Goal: Transaction & Acquisition: Purchase product/service

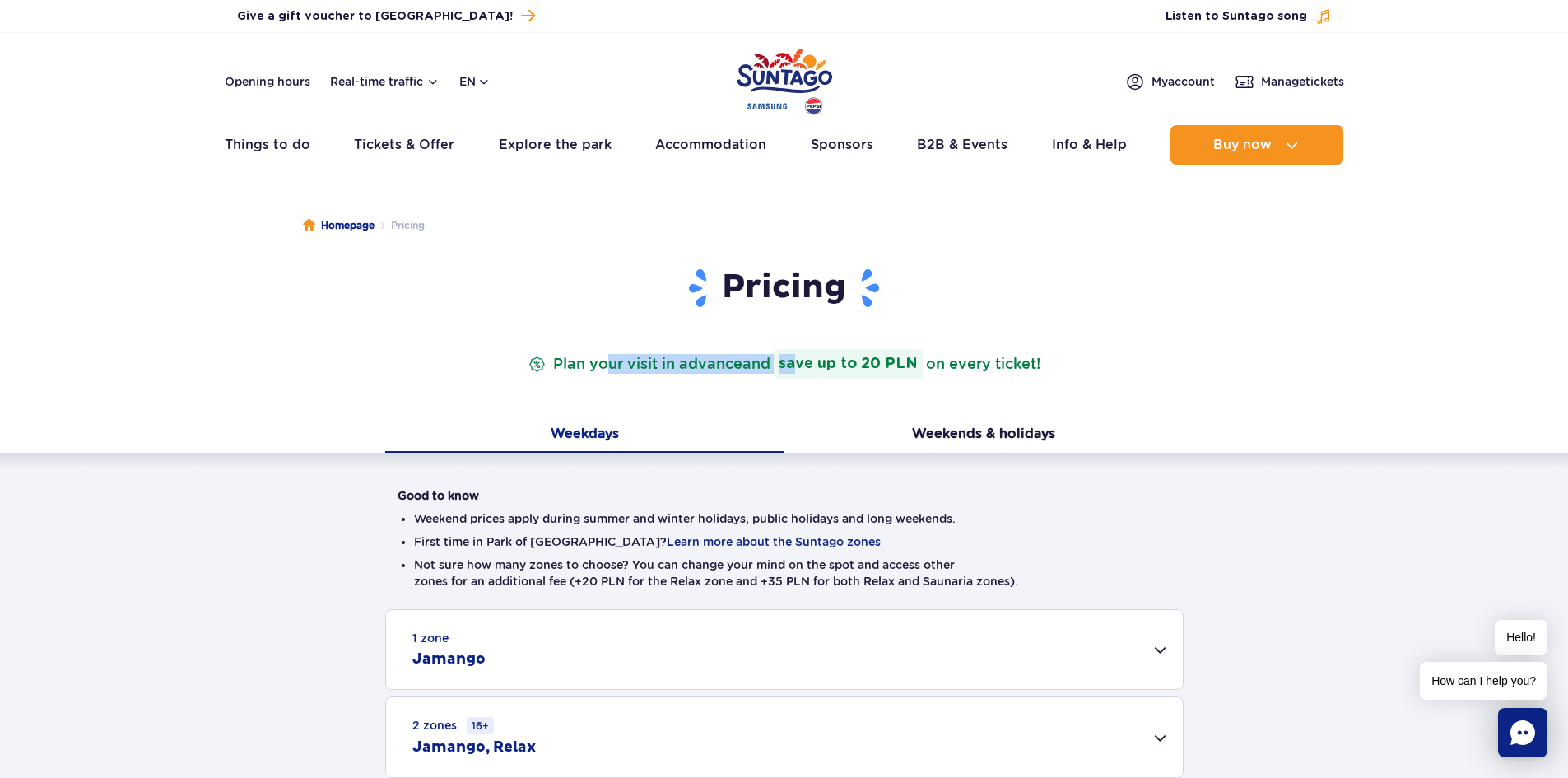
drag, startPoint x: 604, startPoint y: 362, endPoint x: 797, endPoint y: 366, distance: 193.0
click at [797, 366] on p "Plan your visit in advance and save up to 20 PLN on every ticket!" at bounding box center [784, 364] width 518 height 29
click at [693, 371] on p "Plan your visit in advance and save up to 20 PLN on every ticket!" at bounding box center [784, 364] width 518 height 29
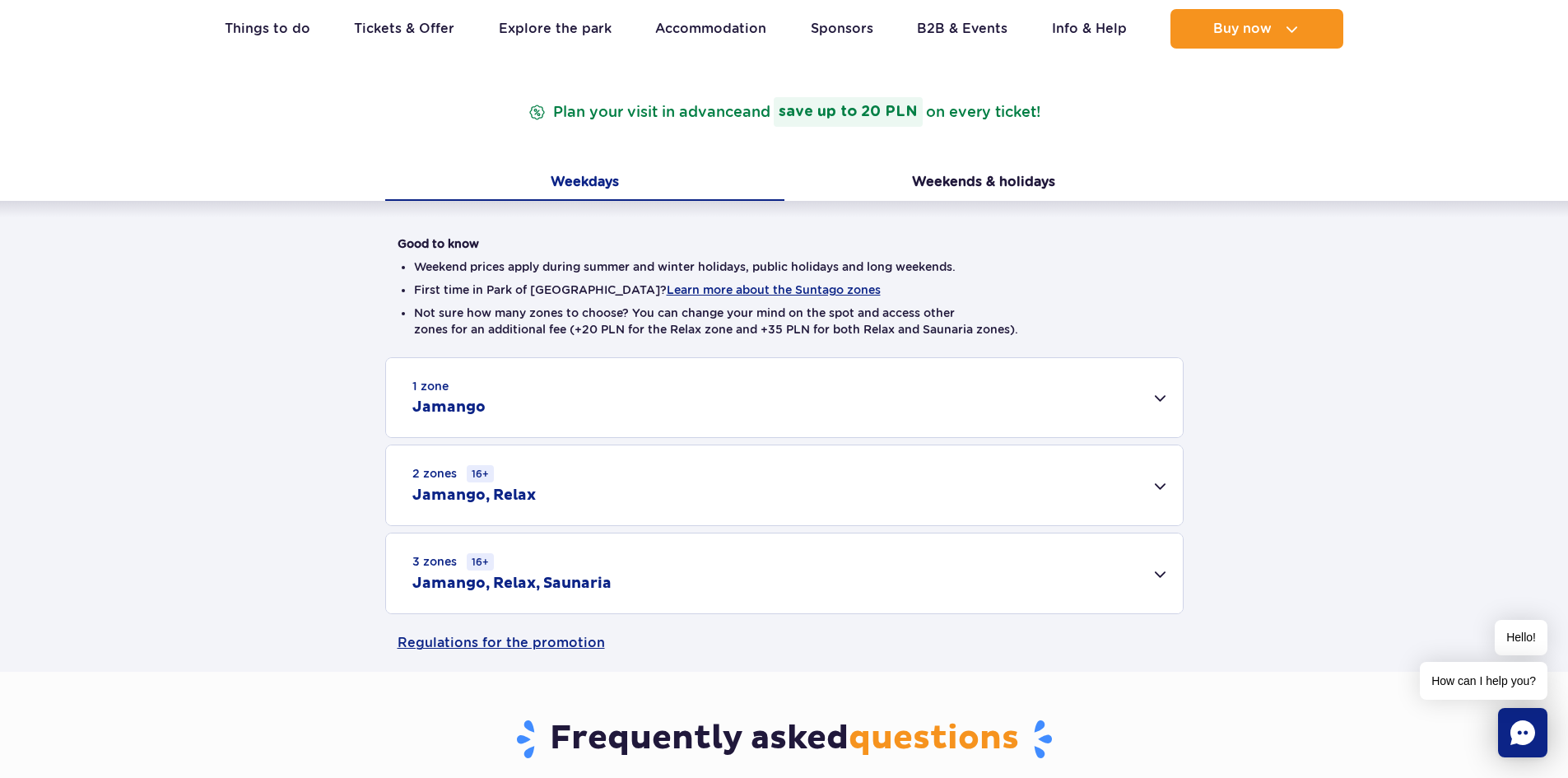
scroll to position [329, 0]
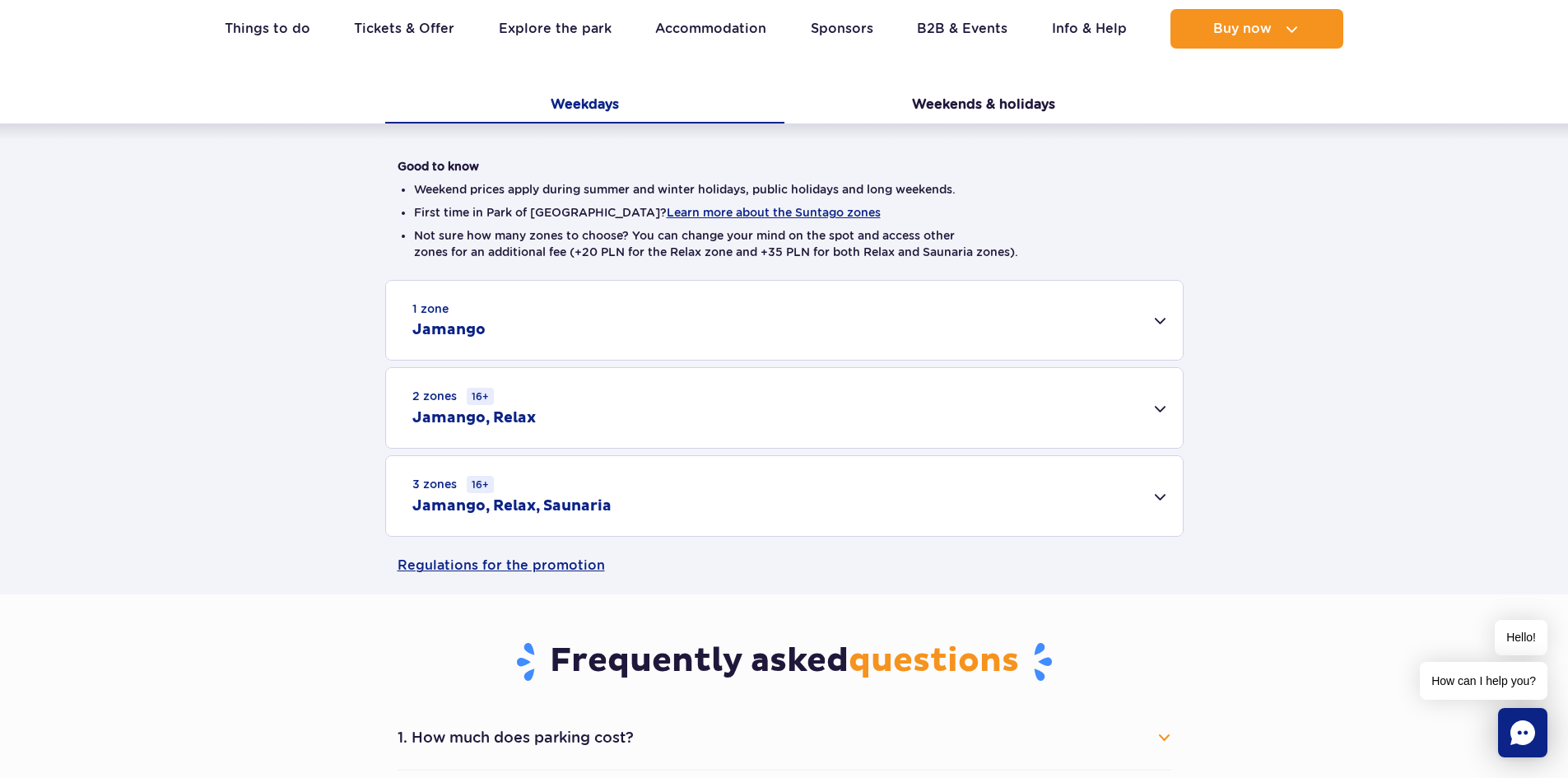
click at [1130, 417] on div "2 zones 16+ Jamango, Relax" at bounding box center [784, 408] width 797 height 80
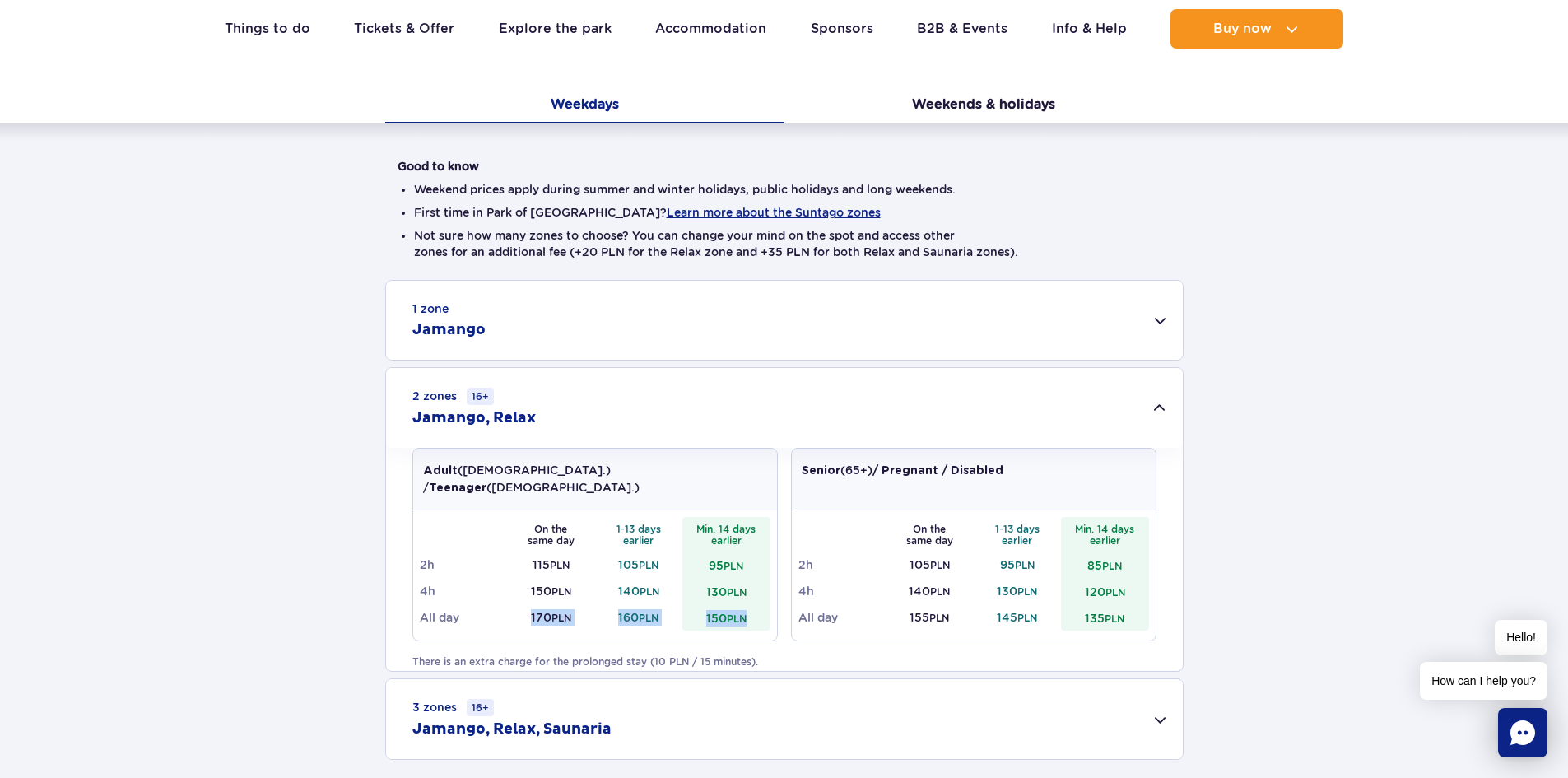
drag, startPoint x: 484, startPoint y: 608, endPoint x: 752, endPoint y: 599, distance: 268.2
click at [752, 605] on tr "All day 170 PLN 160 PLN 150 PLN" at bounding box center [595, 617] width 351 height 26
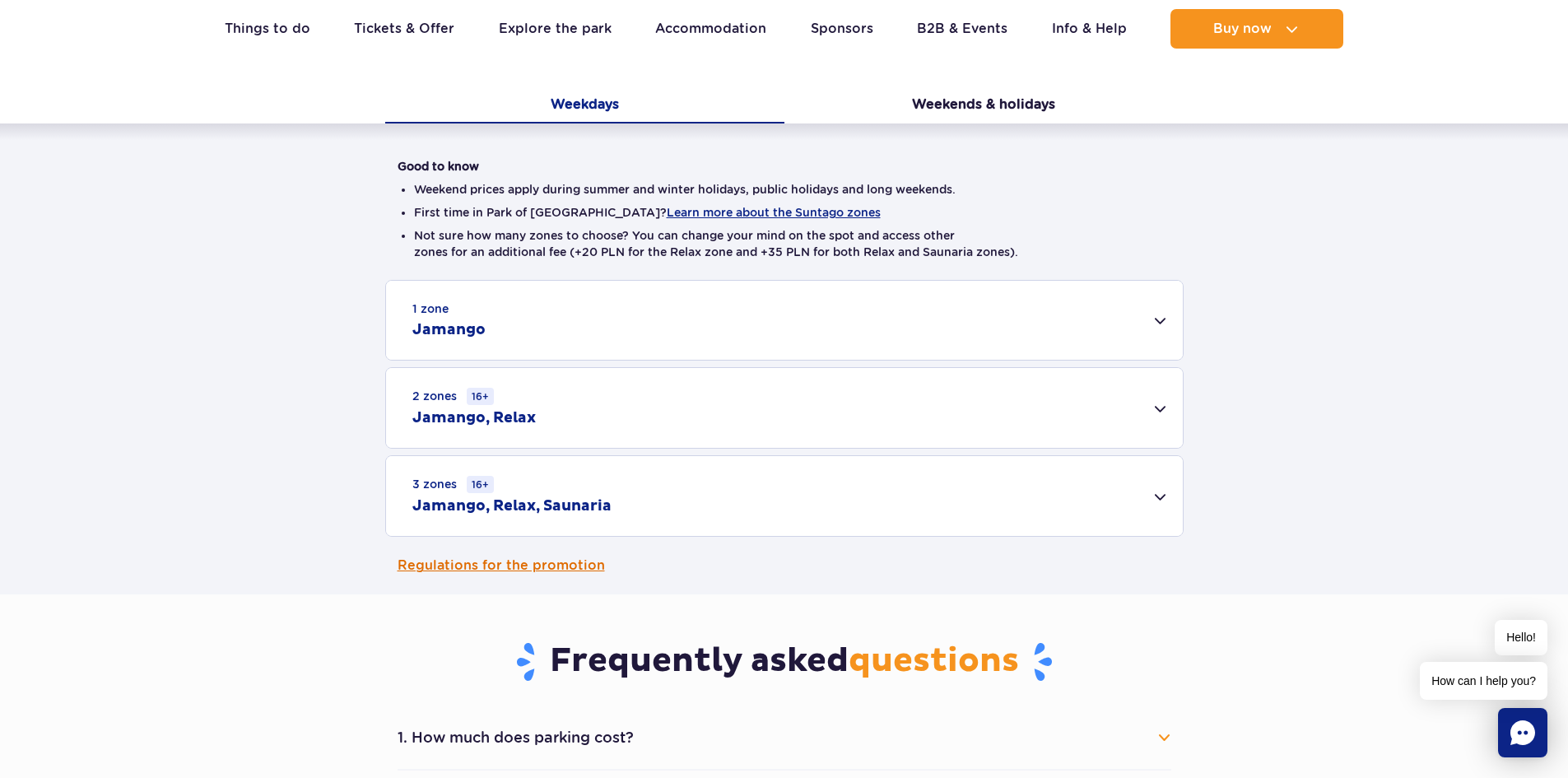
click at [738, 594] on div "Pricing Plan your visit in advance and save up to 20 PLN on every ticket! Weekd…" at bounding box center [784, 266] width 1593 height 658
click at [735, 422] on div "2 zones 16+ Jamango, Relax" at bounding box center [784, 408] width 797 height 80
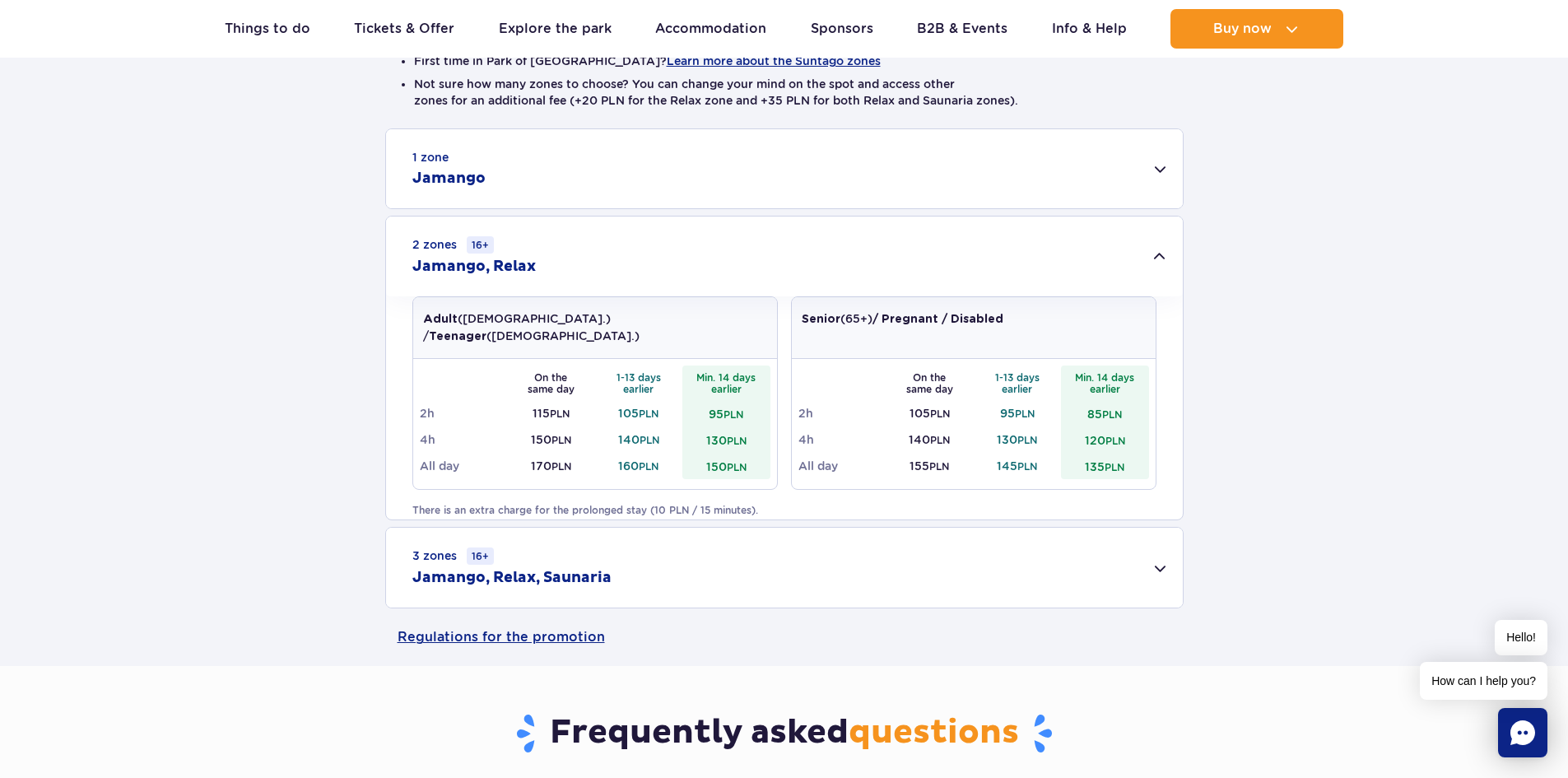
scroll to position [494, 0]
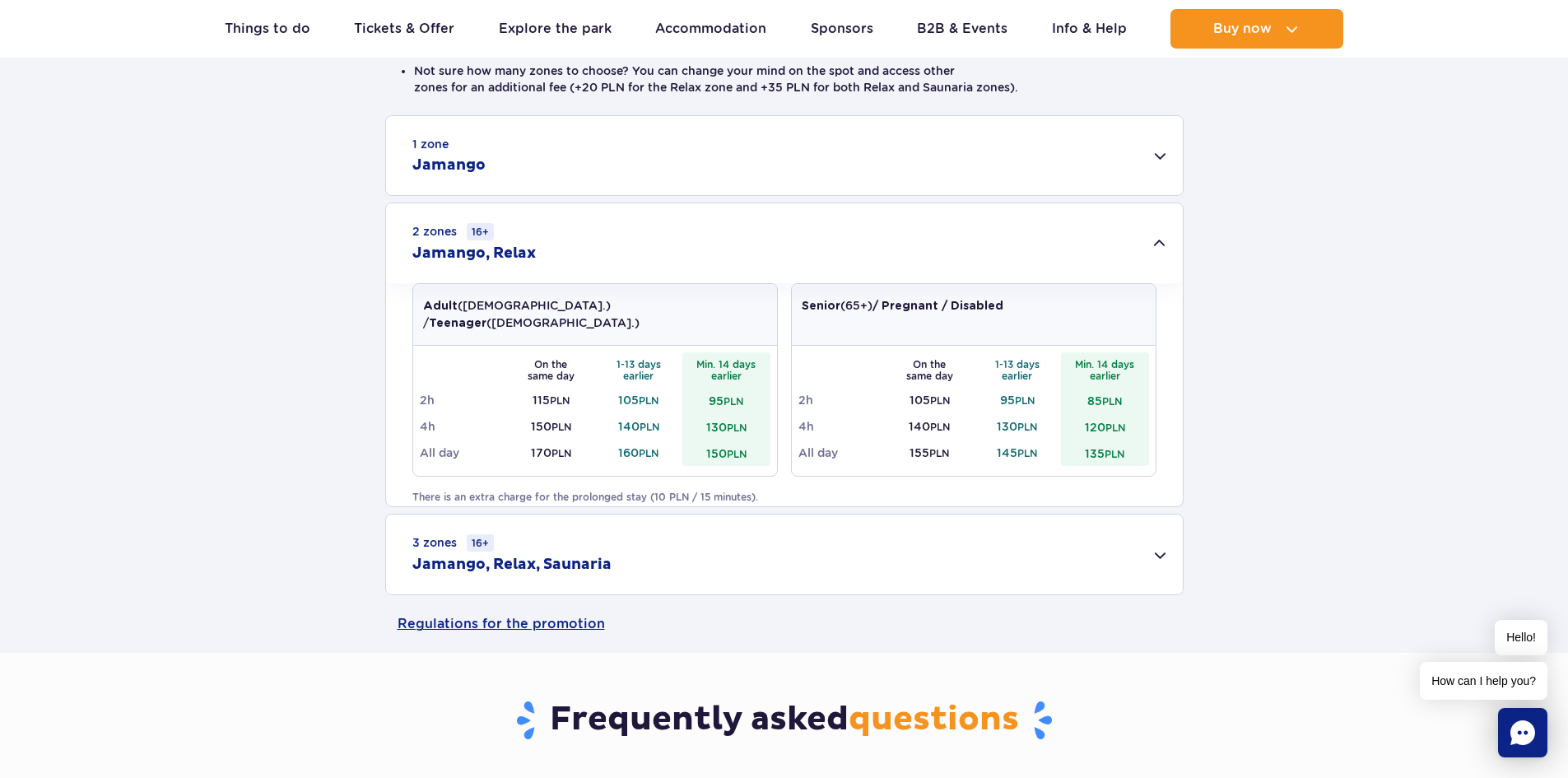
click at [723, 413] on td "130 PLN" at bounding box center [726, 426] width 88 height 26
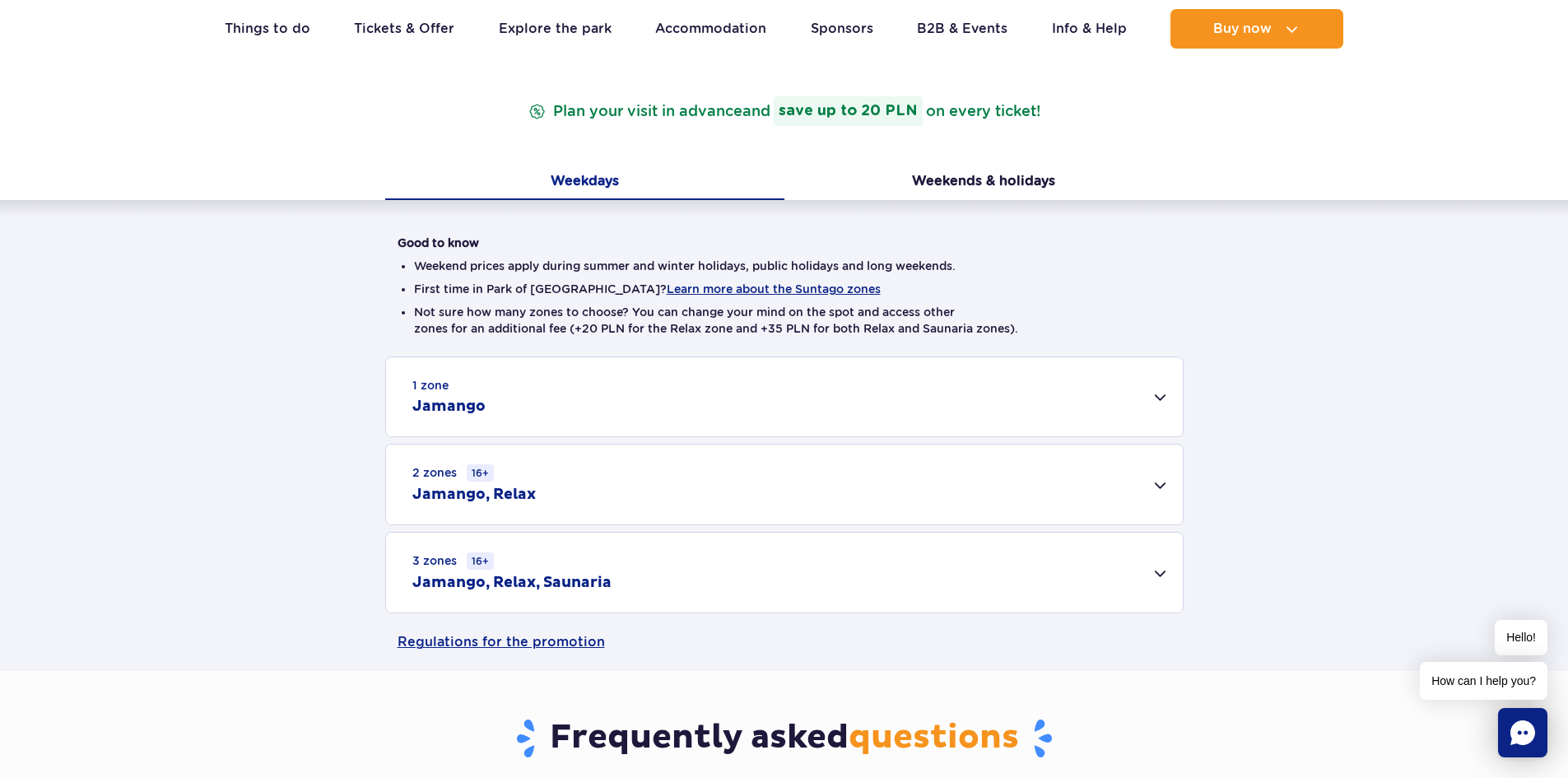
scroll to position [247, 0]
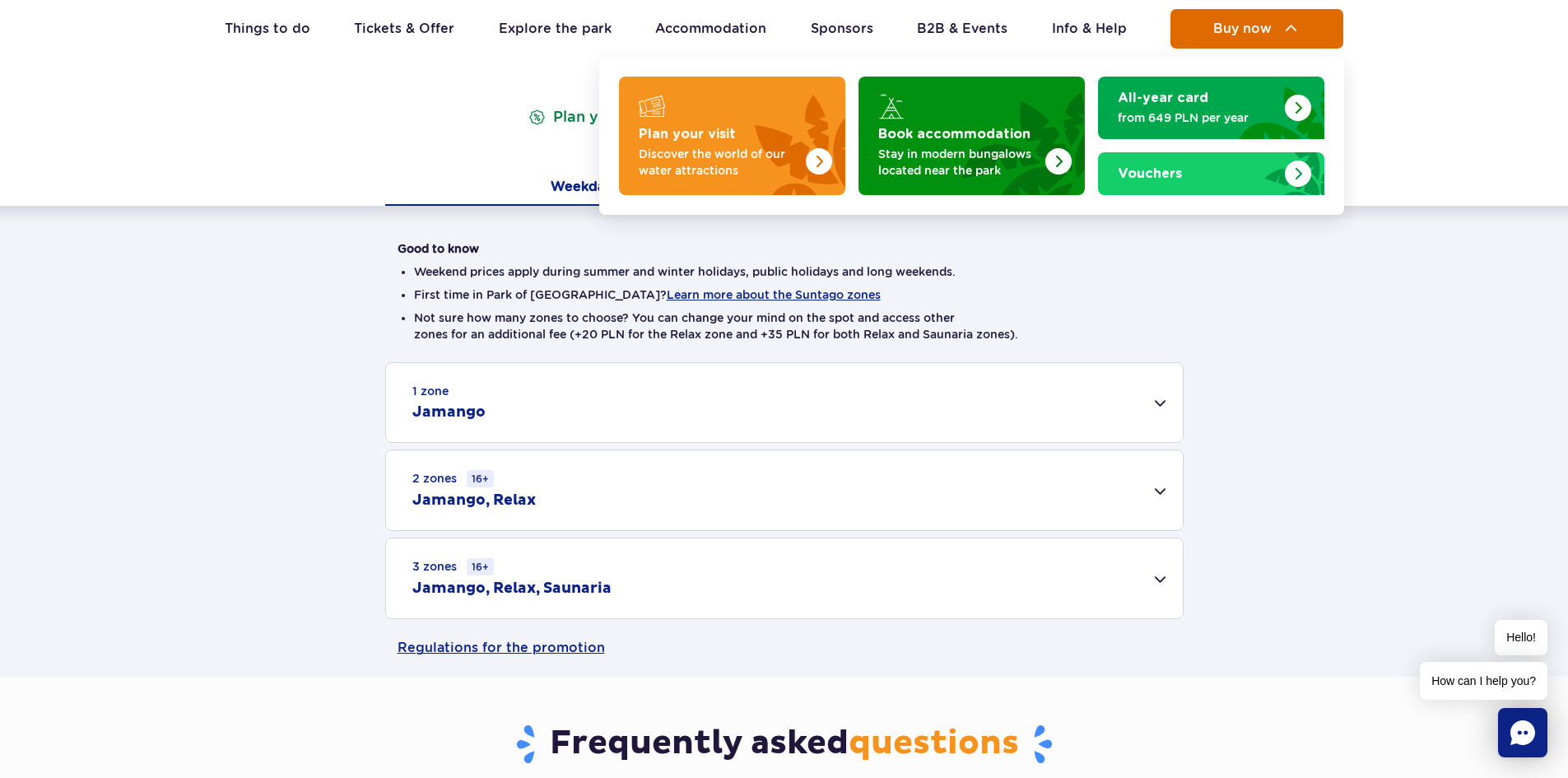
click at [1242, 28] on span "Buy now" at bounding box center [1242, 29] width 58 height 15
click at [1289, 21] on img at bounding box center [1291, 28] width 19 height 19
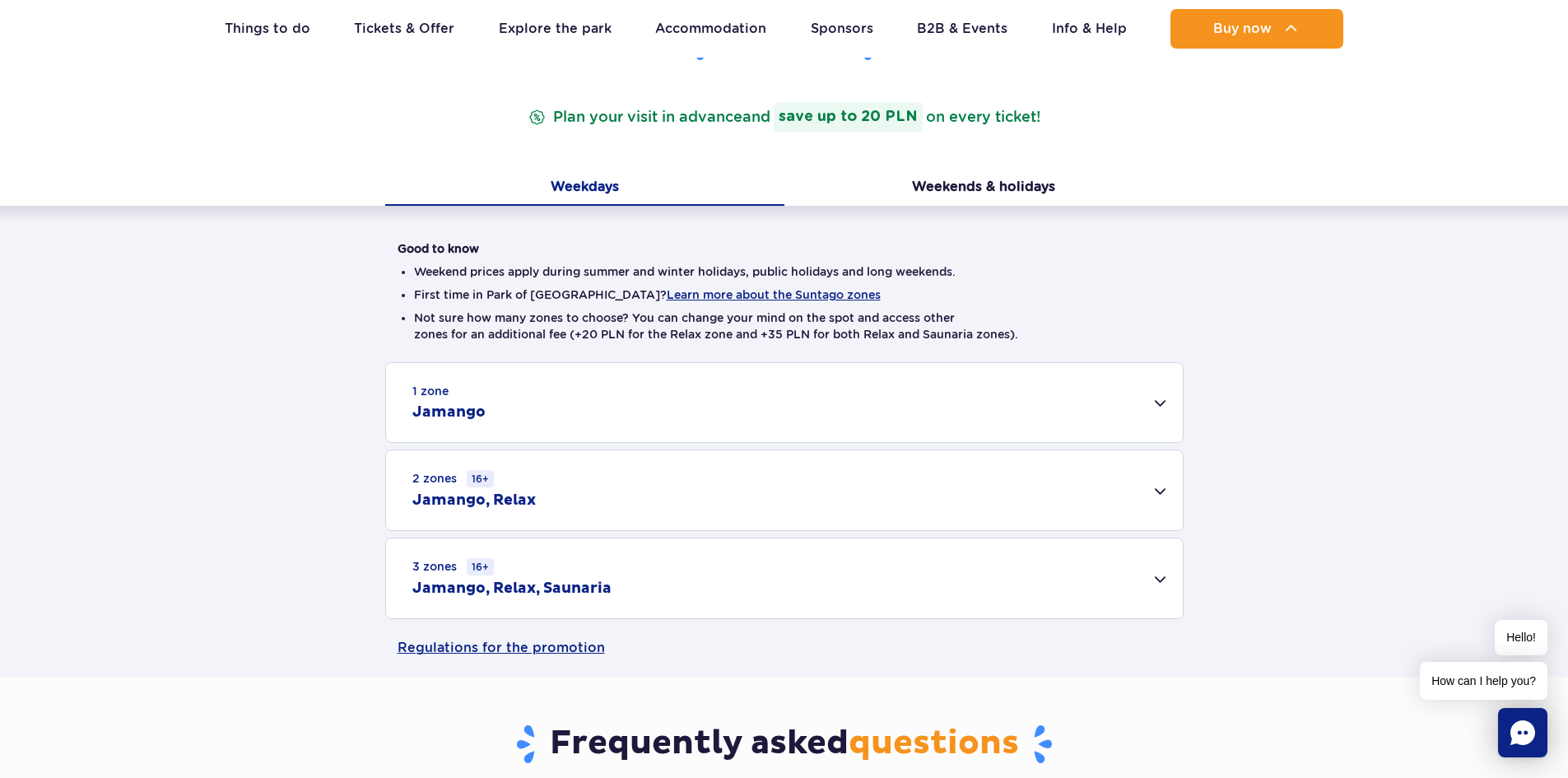
drag, startPoint x: 346, startPoint y: 169, endPoint x: 447, endPoint y: 165, distance: 101.1
click at [348, 169] on div "Pricing Plan your visit in advance and save up to 20 PLN on every ticket! Weekd…" at bounding box center [784, 348] width 1593 height 658
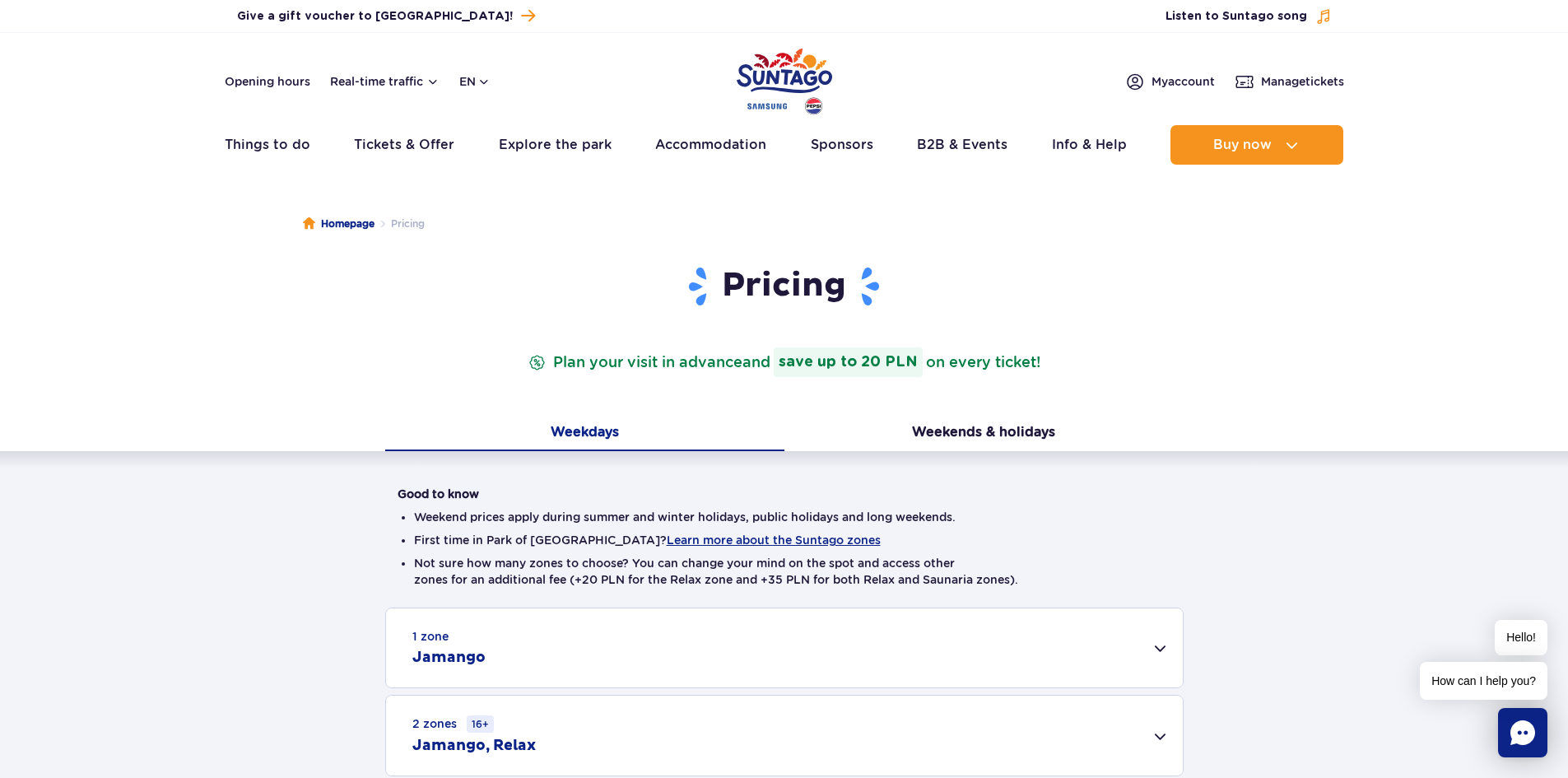
scroll to position [0, 0]
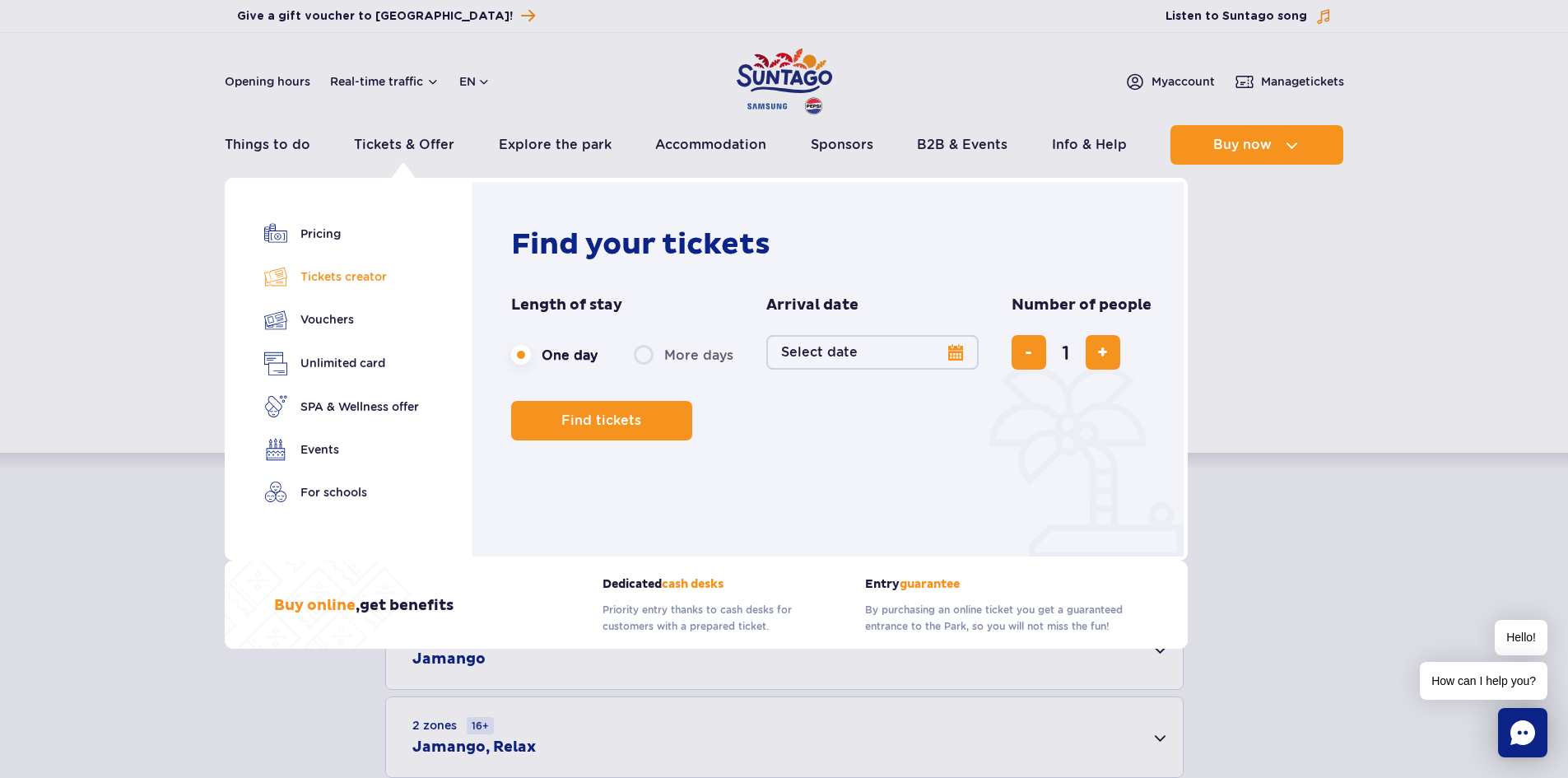
click at [322, 276] on link "Tickets creator" at bounding box center [342, 276] width 155 height 23
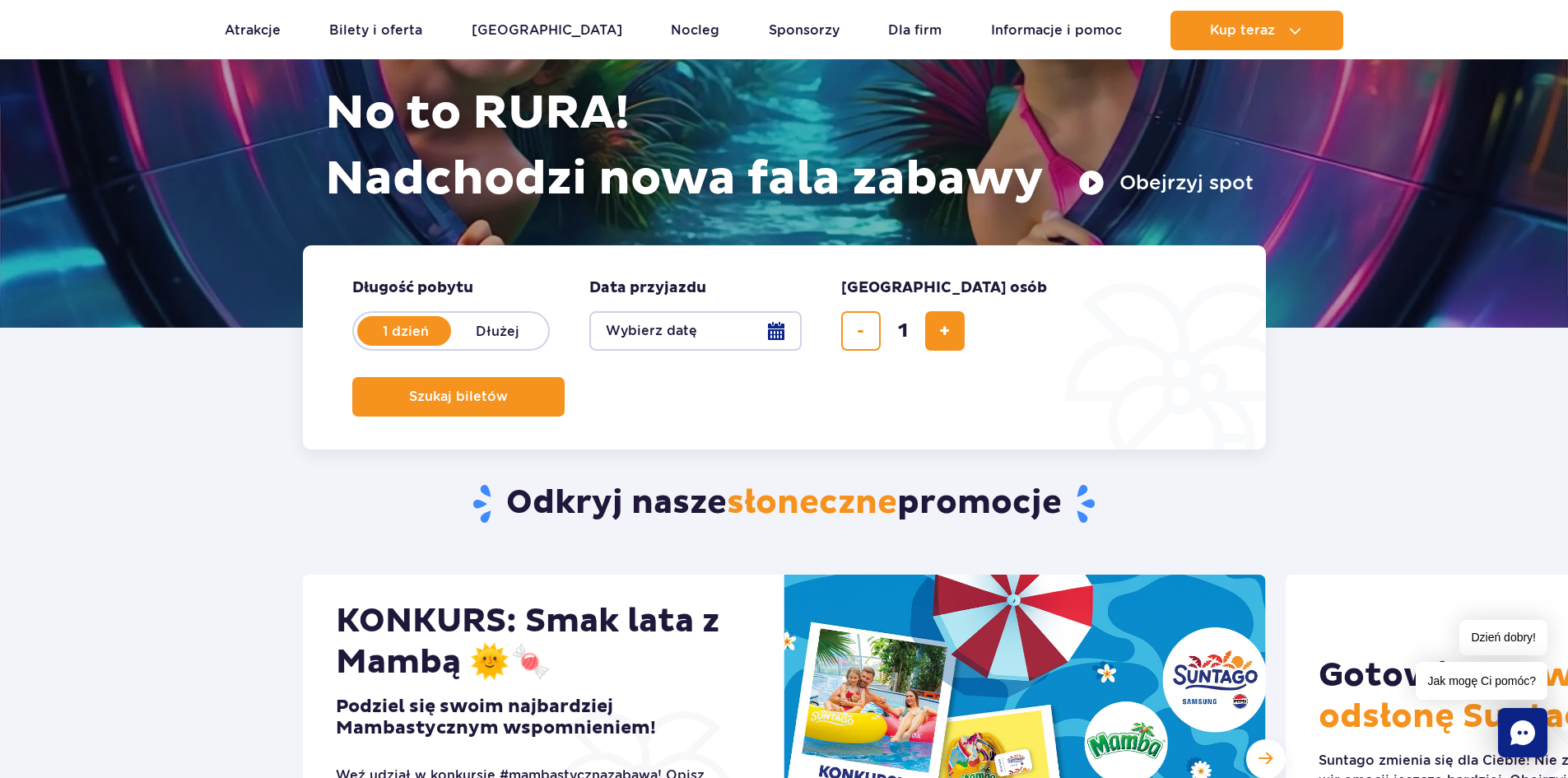
scroll to position [577, 0]
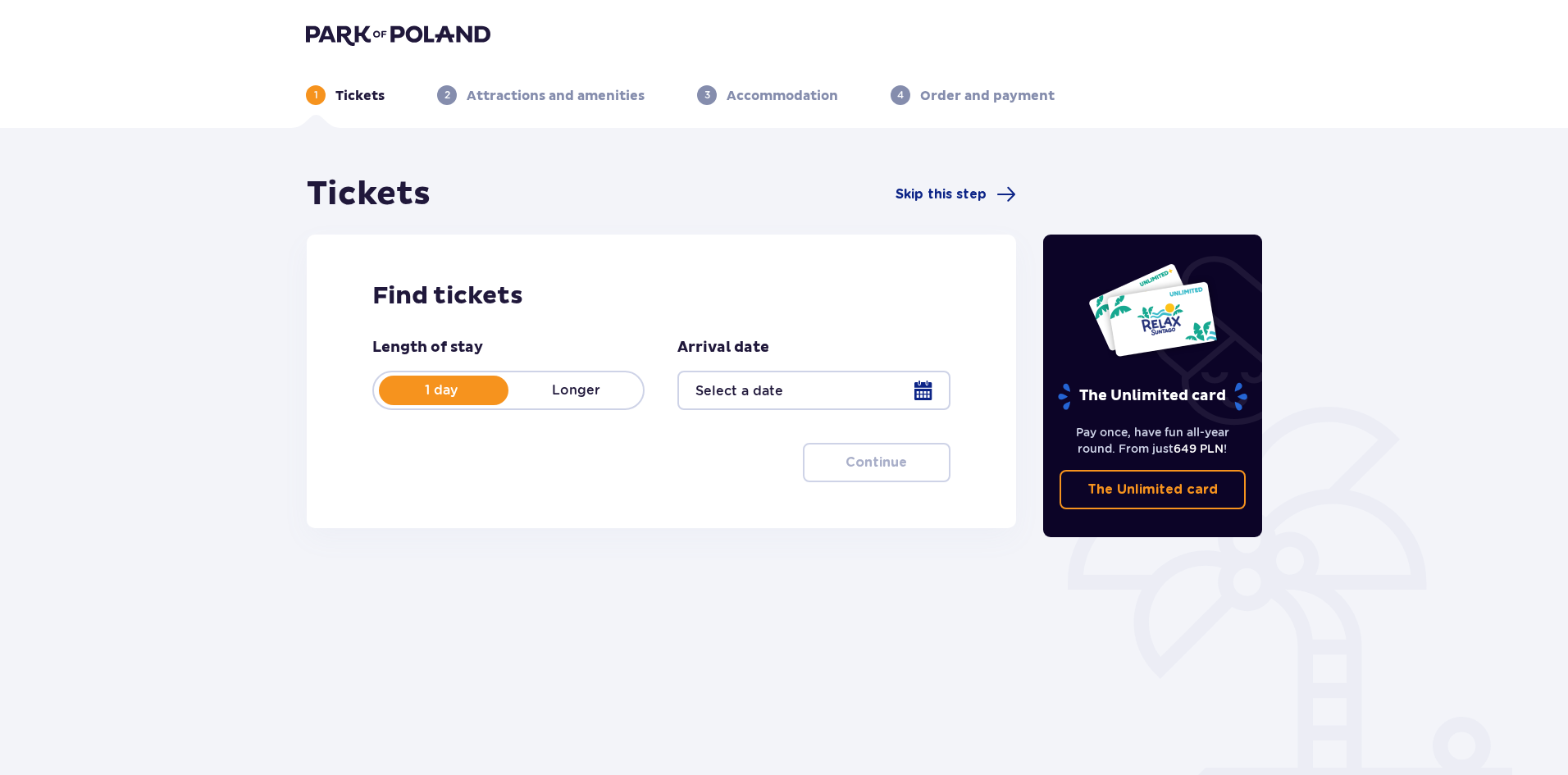
click at [738, 399] on div at bounding box center [813, 390] width 273 height 39
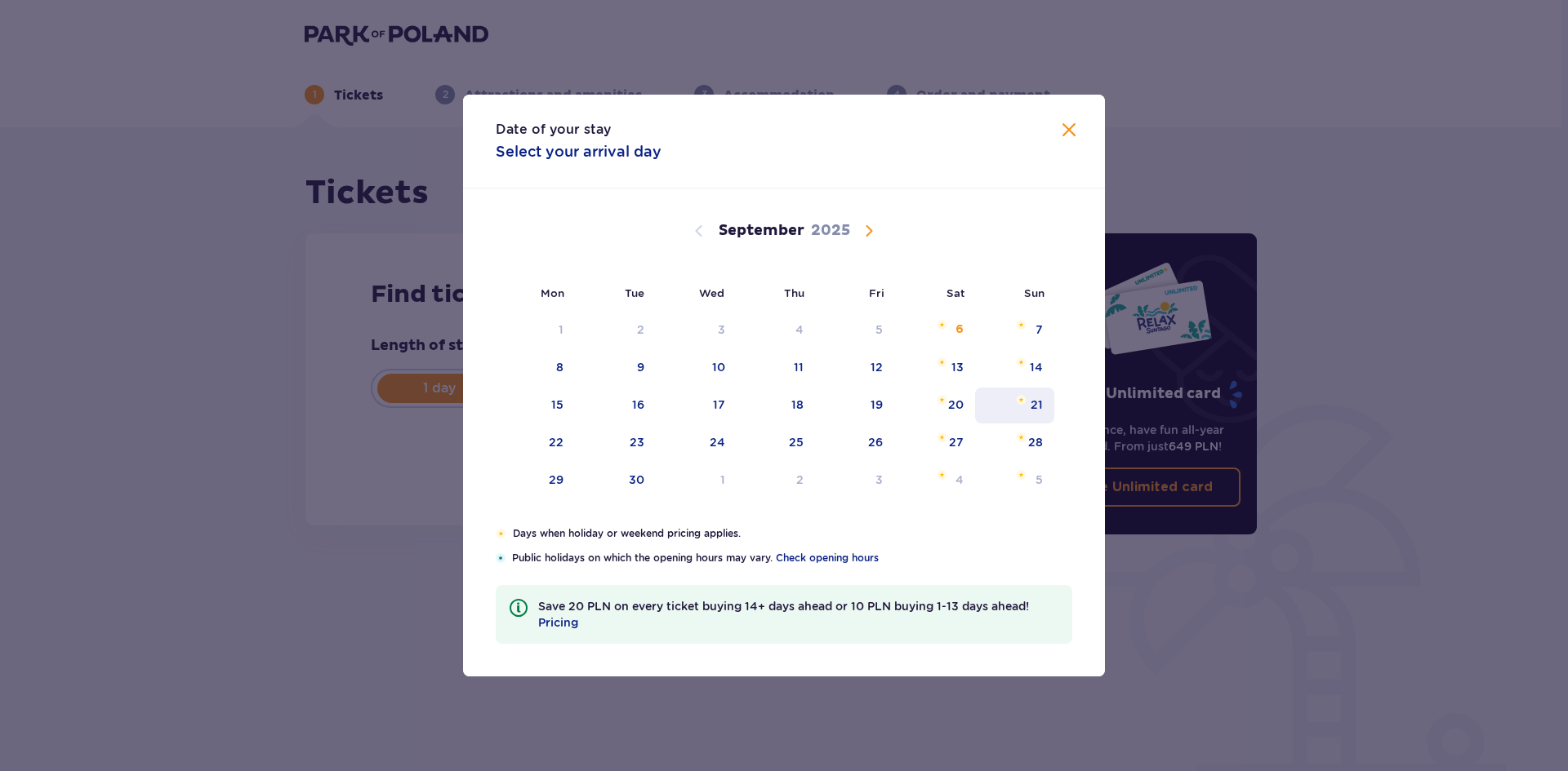
click at [1015, 403] on div "21" at bounding box center [1014, 406] width 79 height 36
type input "[DATE]"
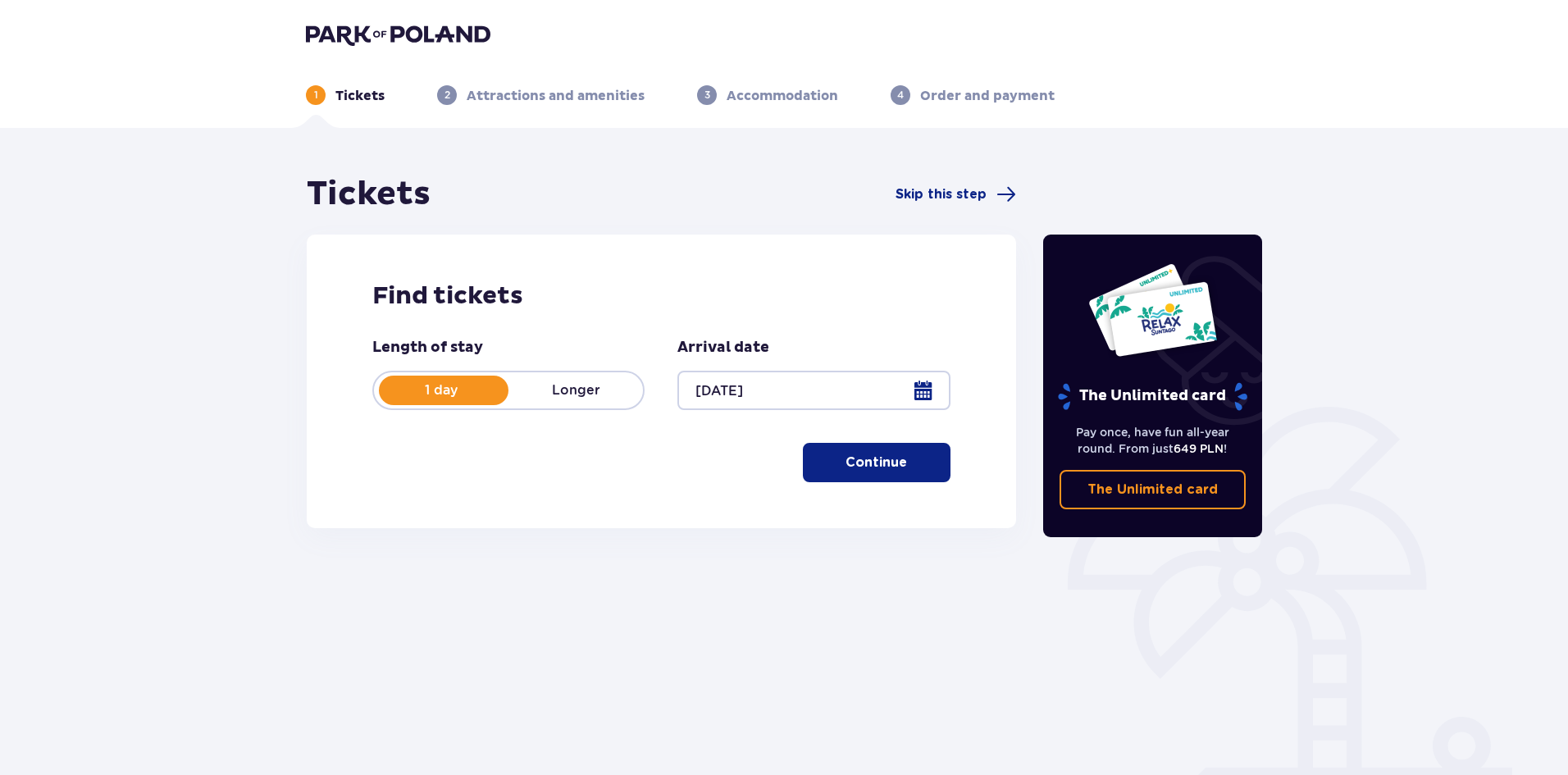
click at [871, 447] on button "Continue" at bounding box center [877, 462] width 148 height 39
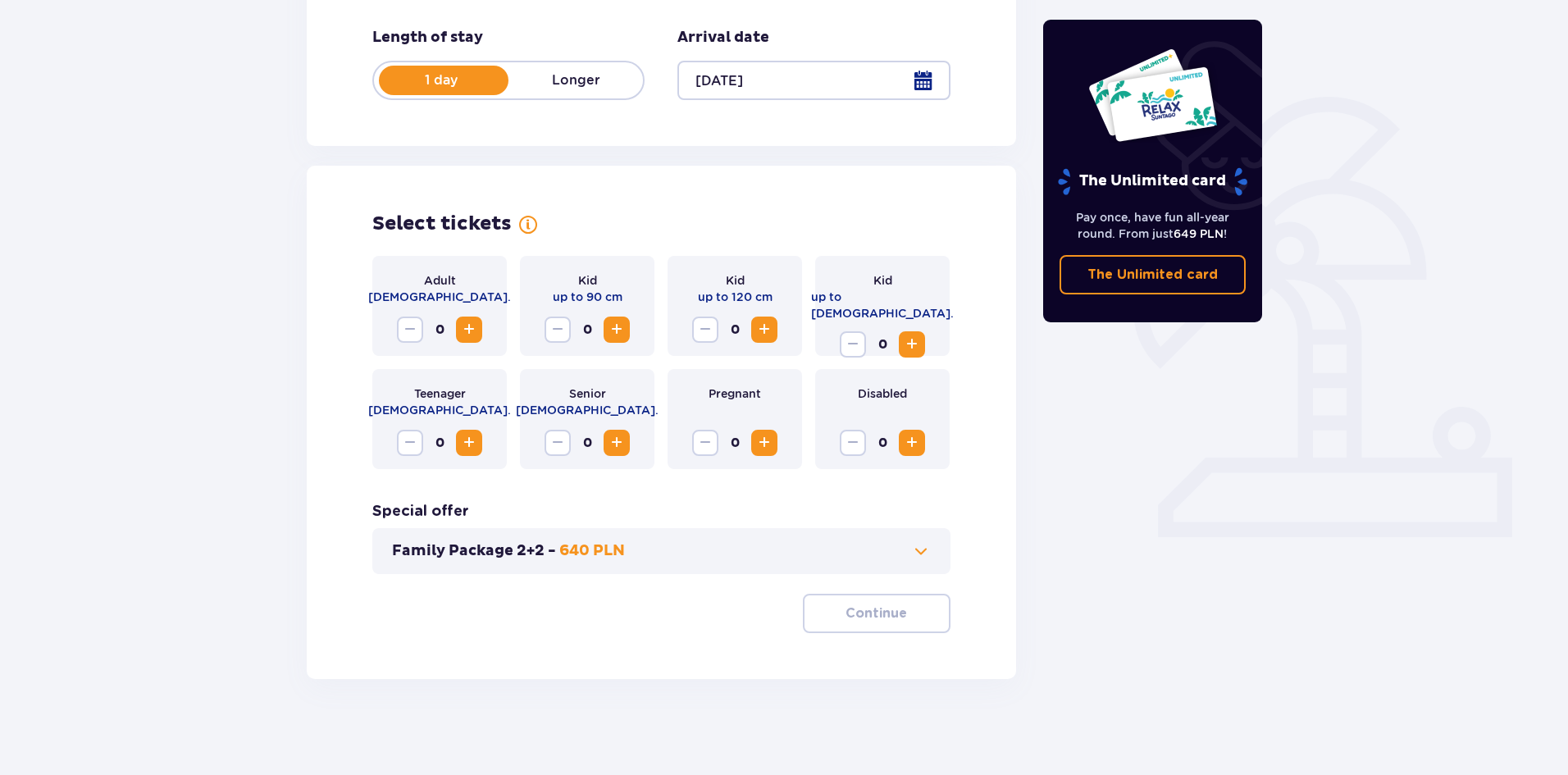
scroll to position [313, 0]
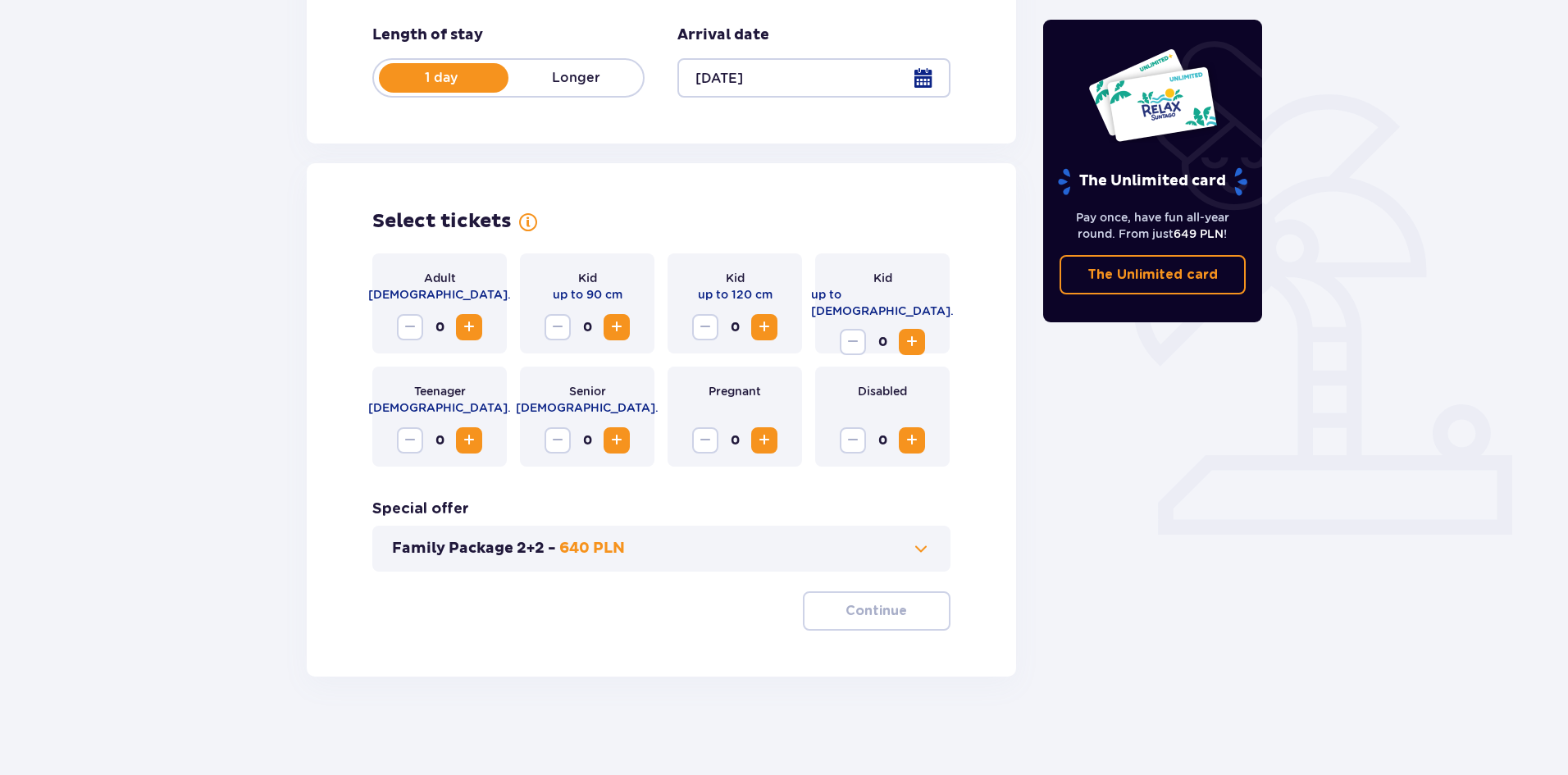
click at [459, 330] on span "Increase" at bounding box center [469, 327] width 19 height 19
click at [899, 619] on button "Continue" at bounding box center [877, 611] width 148 height 39
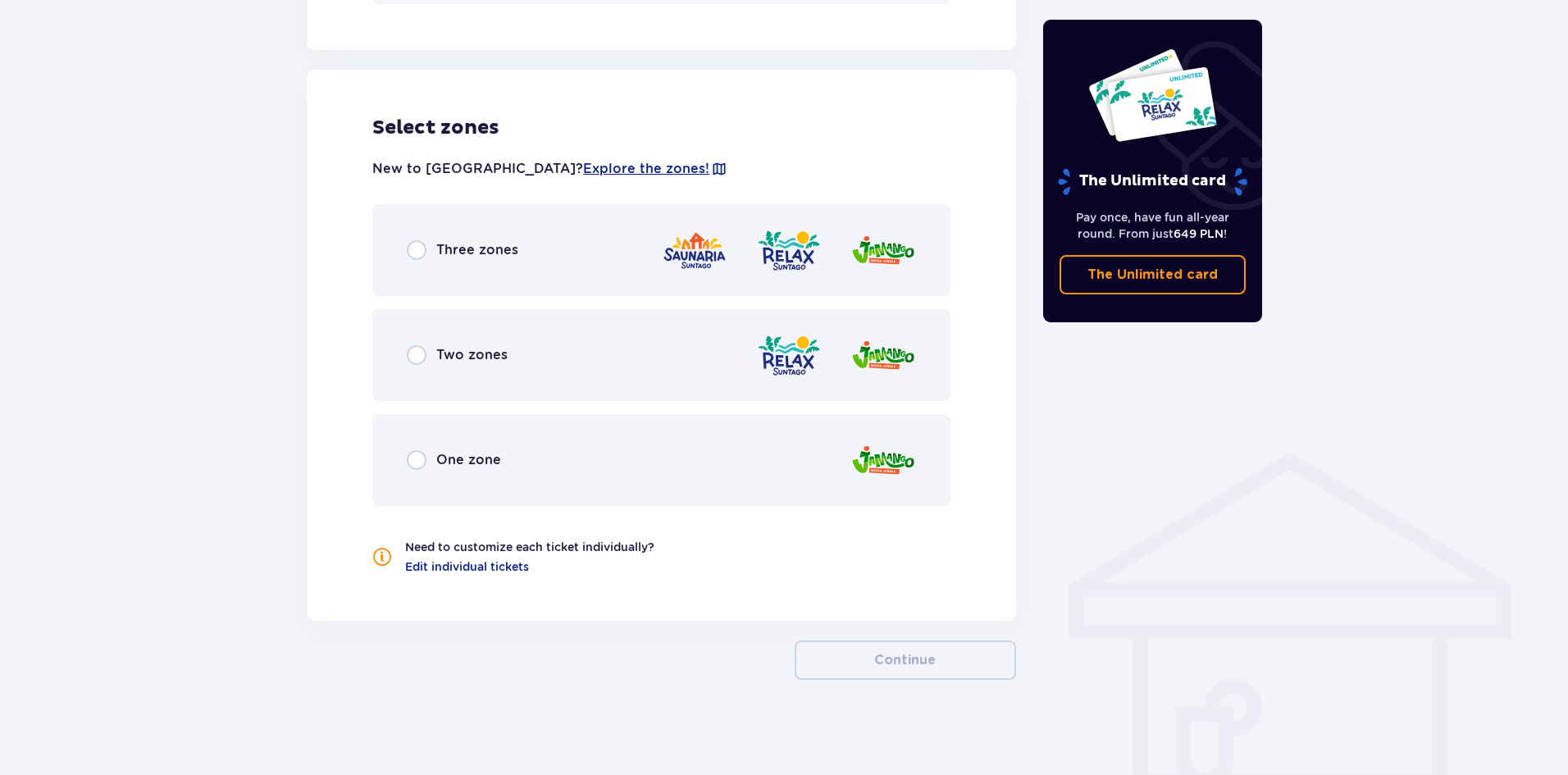
scroll to position [883, 0]
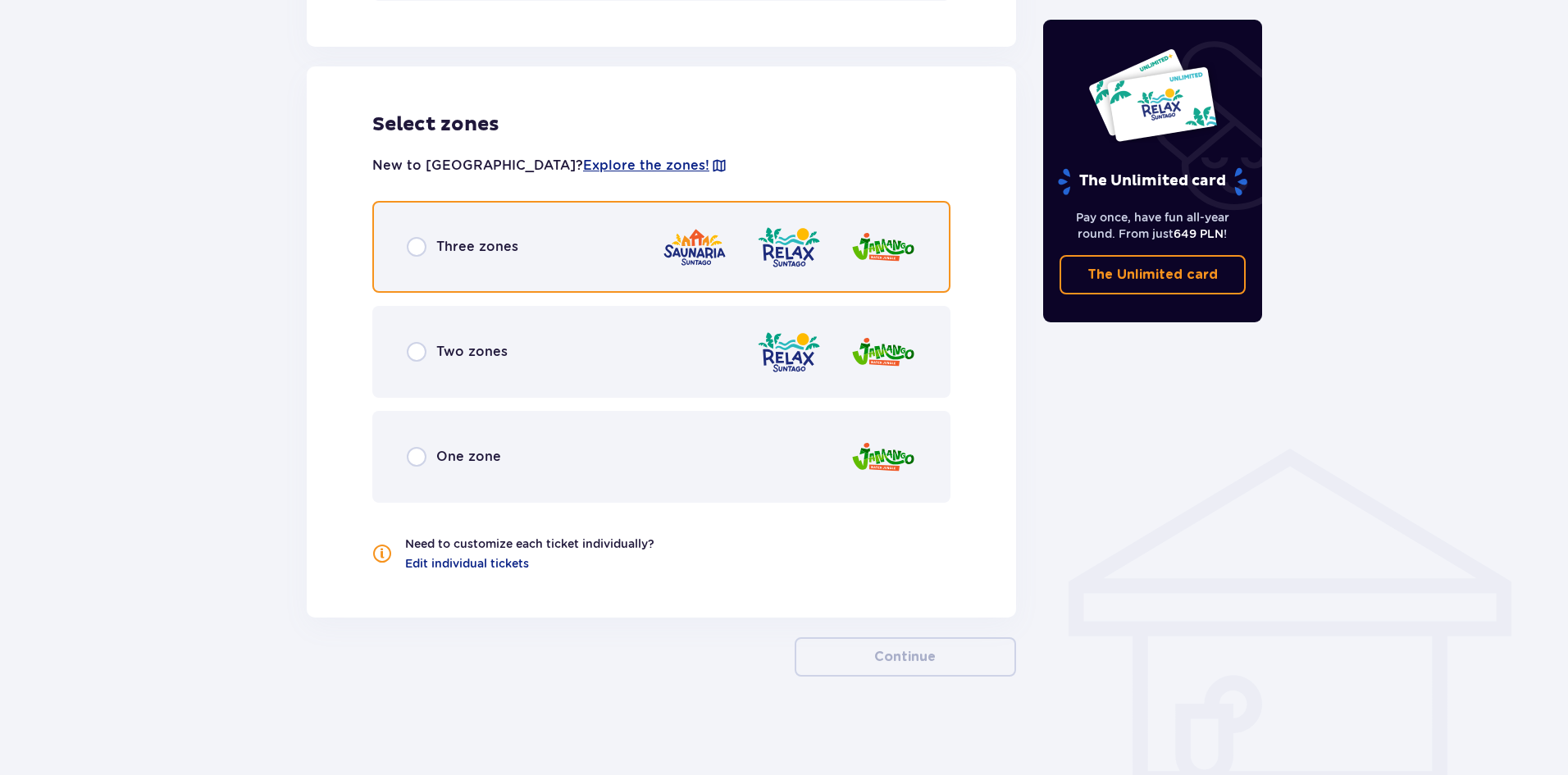
click at [426, 252] on input "radio" at bounding box center [416, 247] width 19 height 19
radio input "true"
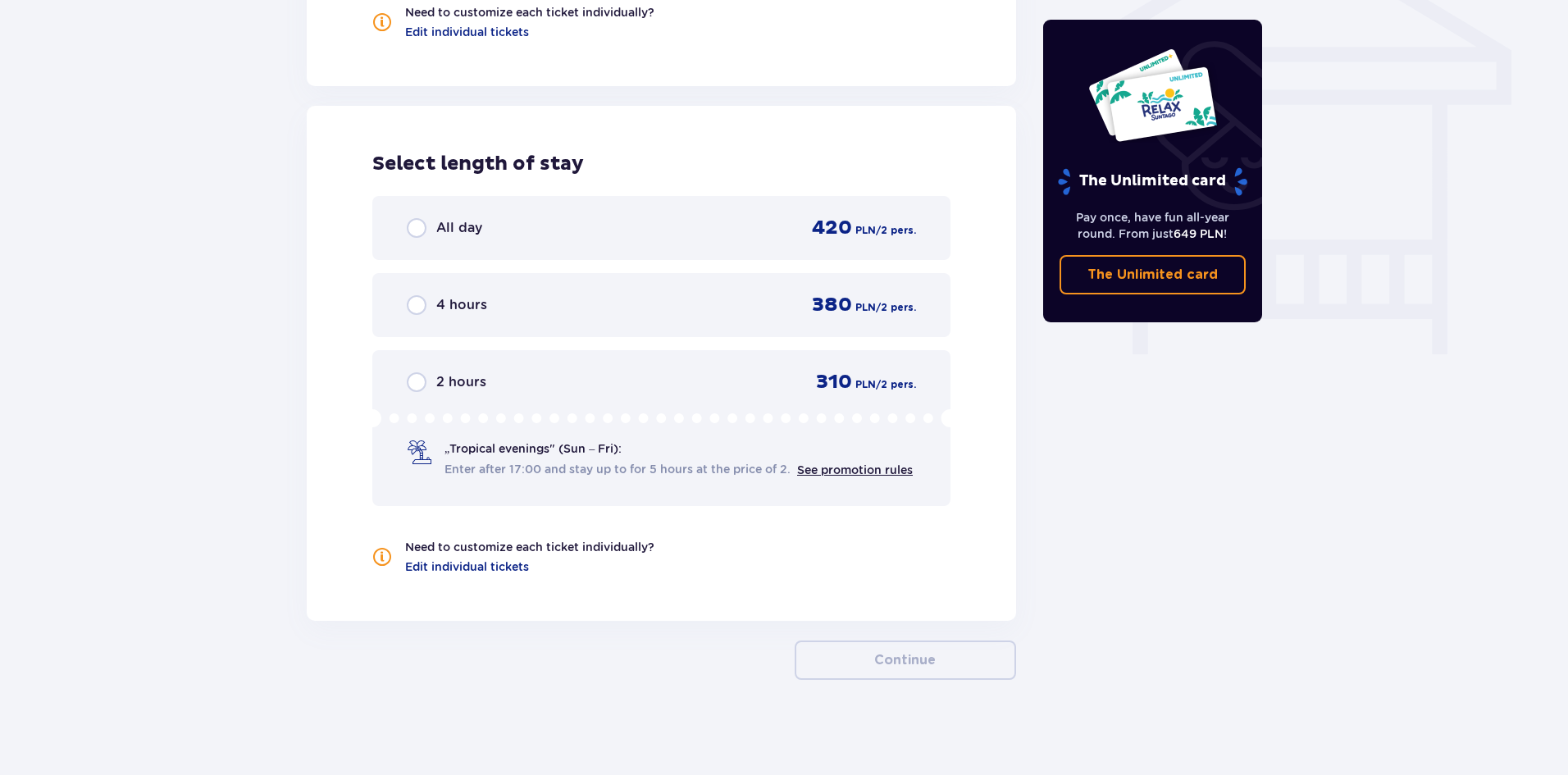
scroll to position [1418, 0]
click at [408, 238] on div "All day 420 PLN / 2 pers." at bounding box center [662, 225] width 579 height 64
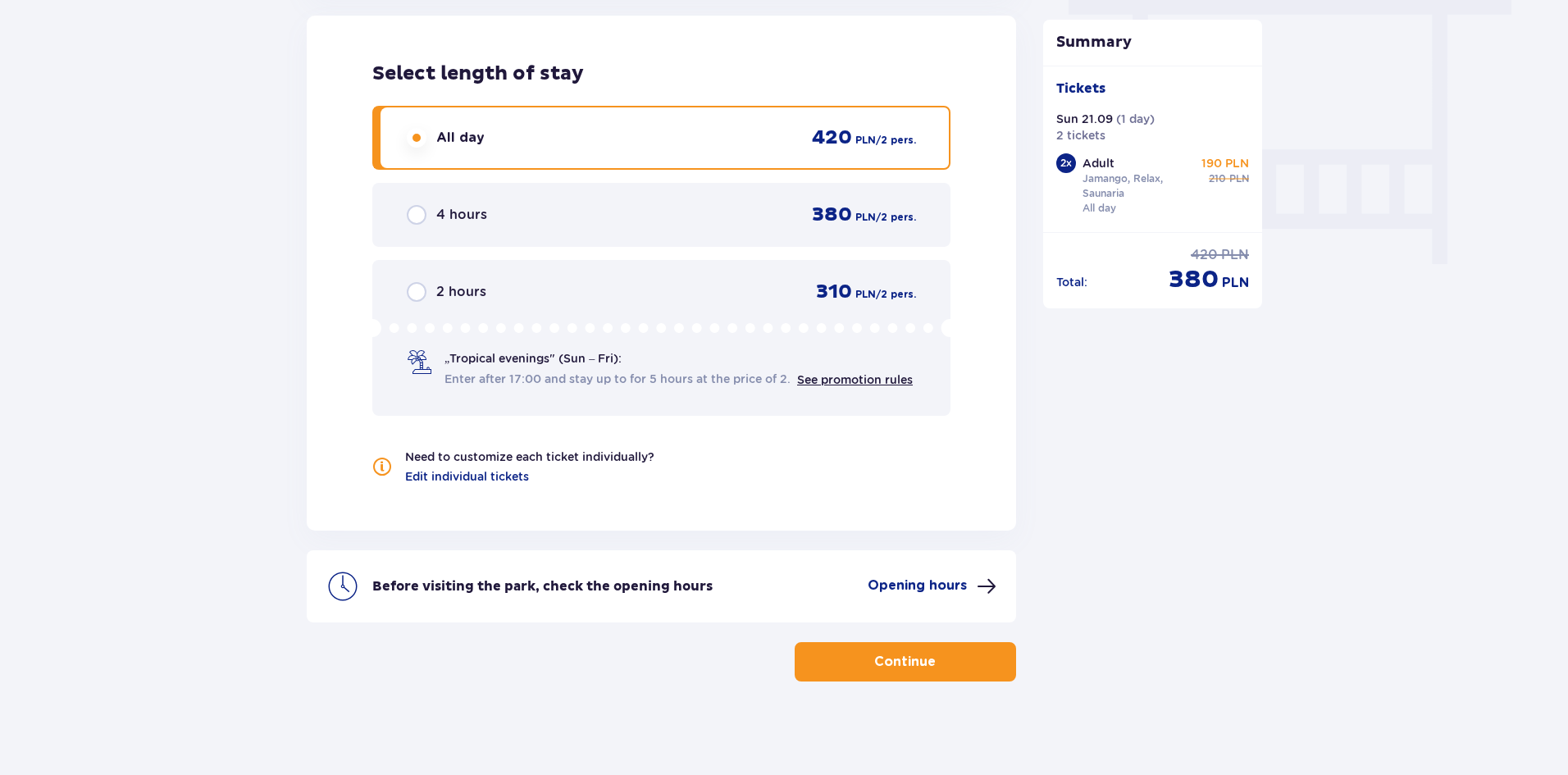
scroll to position [1511, 0]
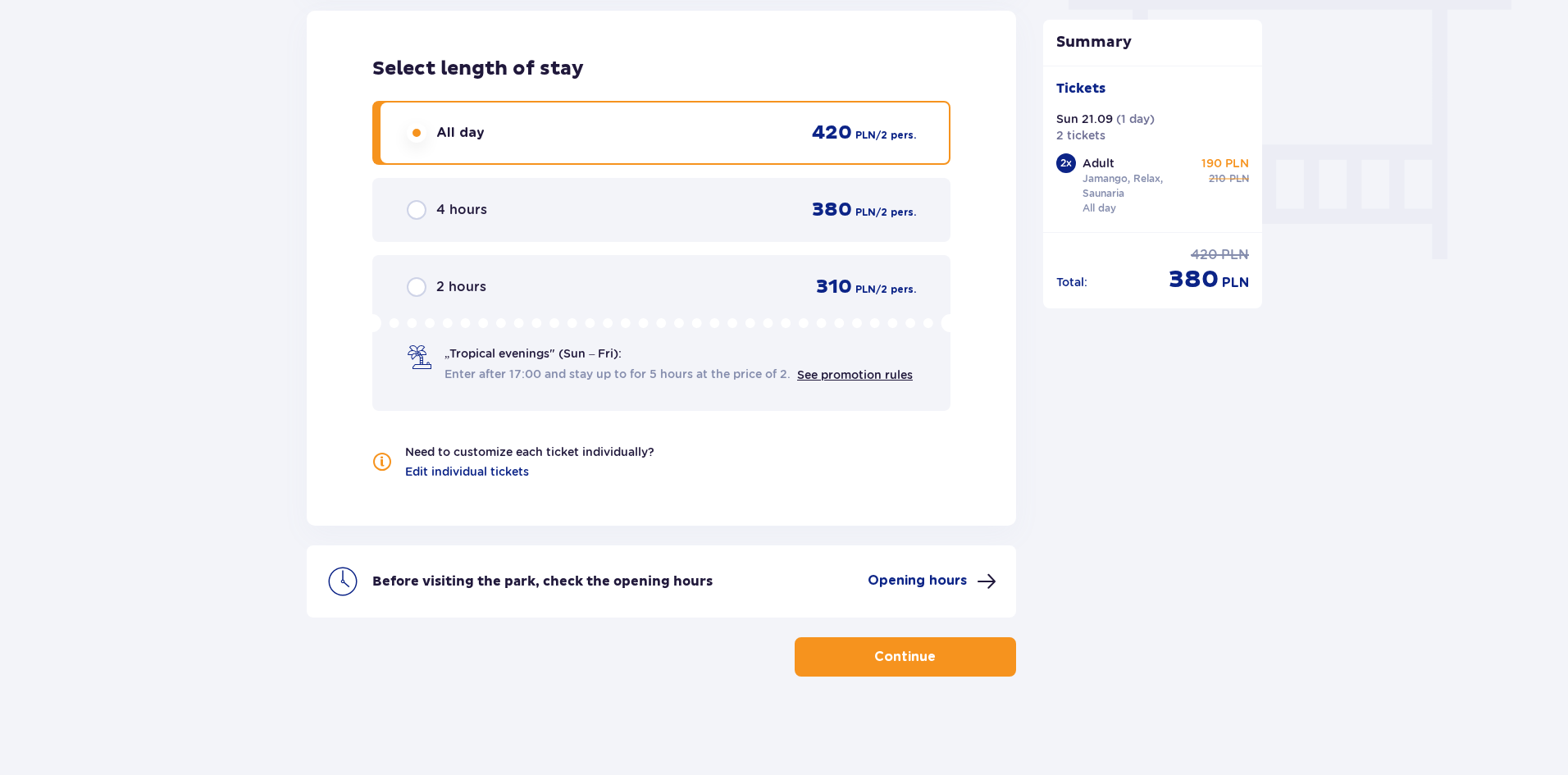
click at [913, 655] on p "Continue" at bounding box center [905, 658] width 61 height 18
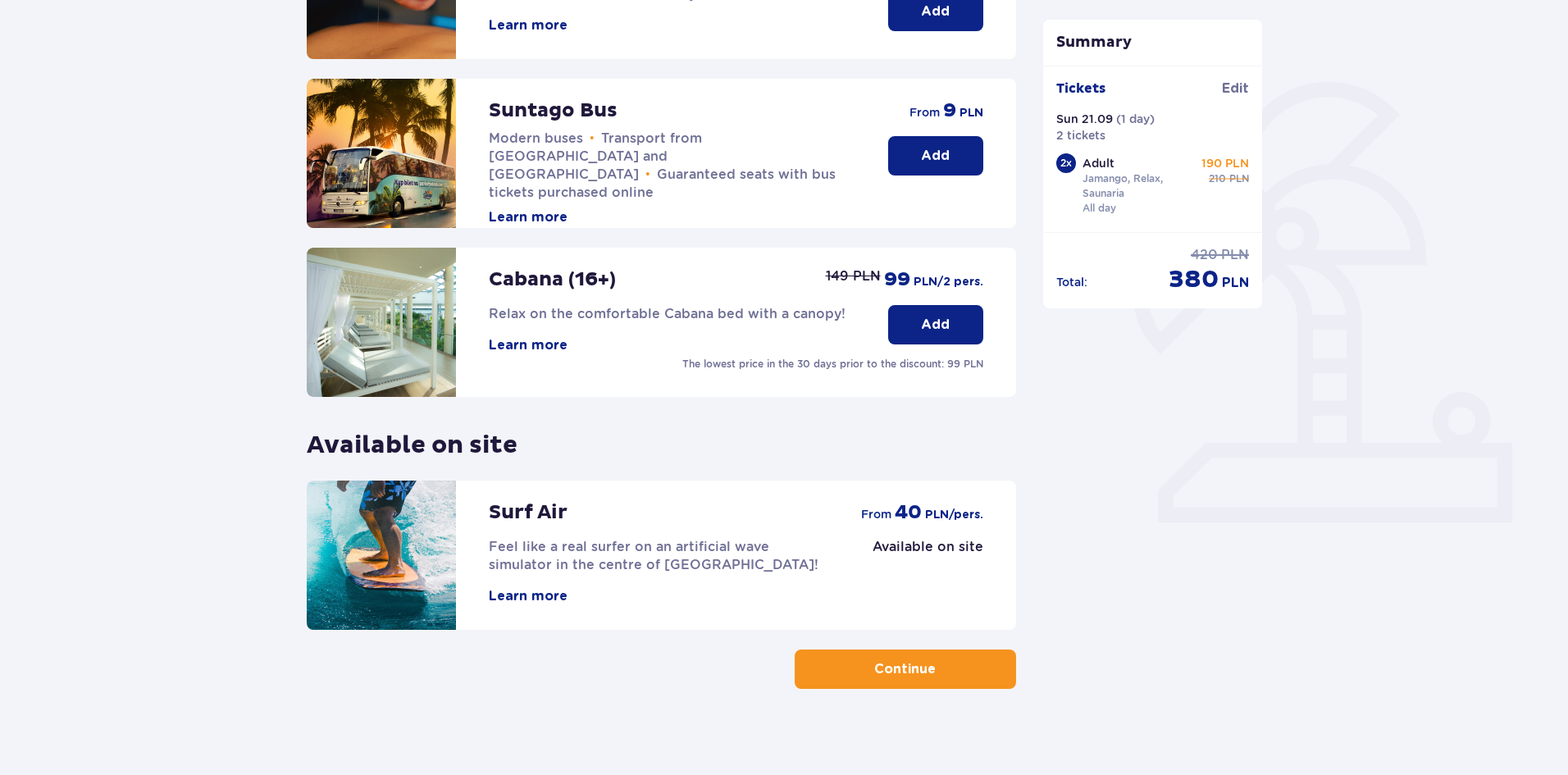
scroll to position [337, 0]
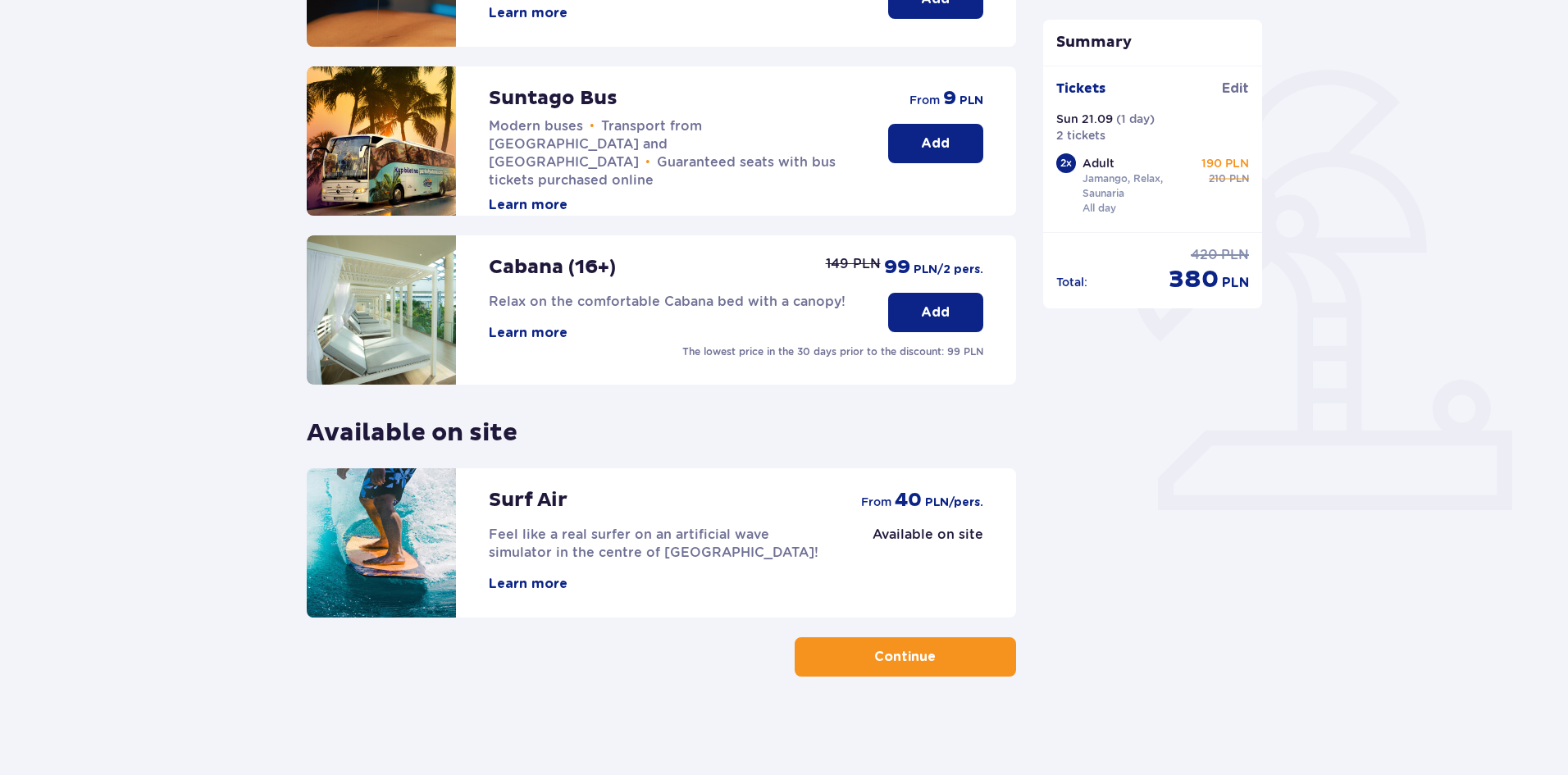
click at [954, 661] on button "Continue" at bounding box center [906, 657] width 221 height 39
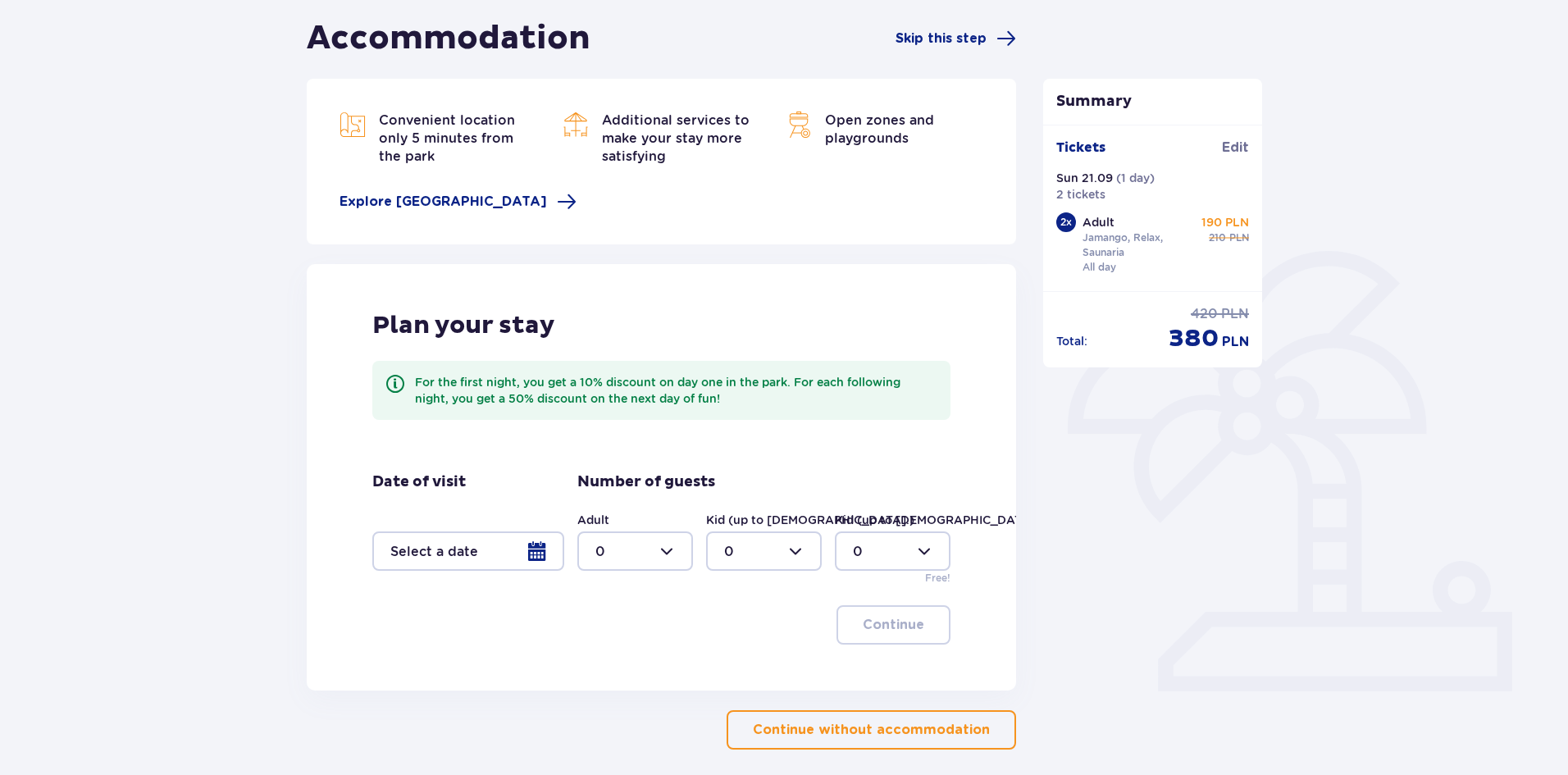
scroll to position [222, 0]
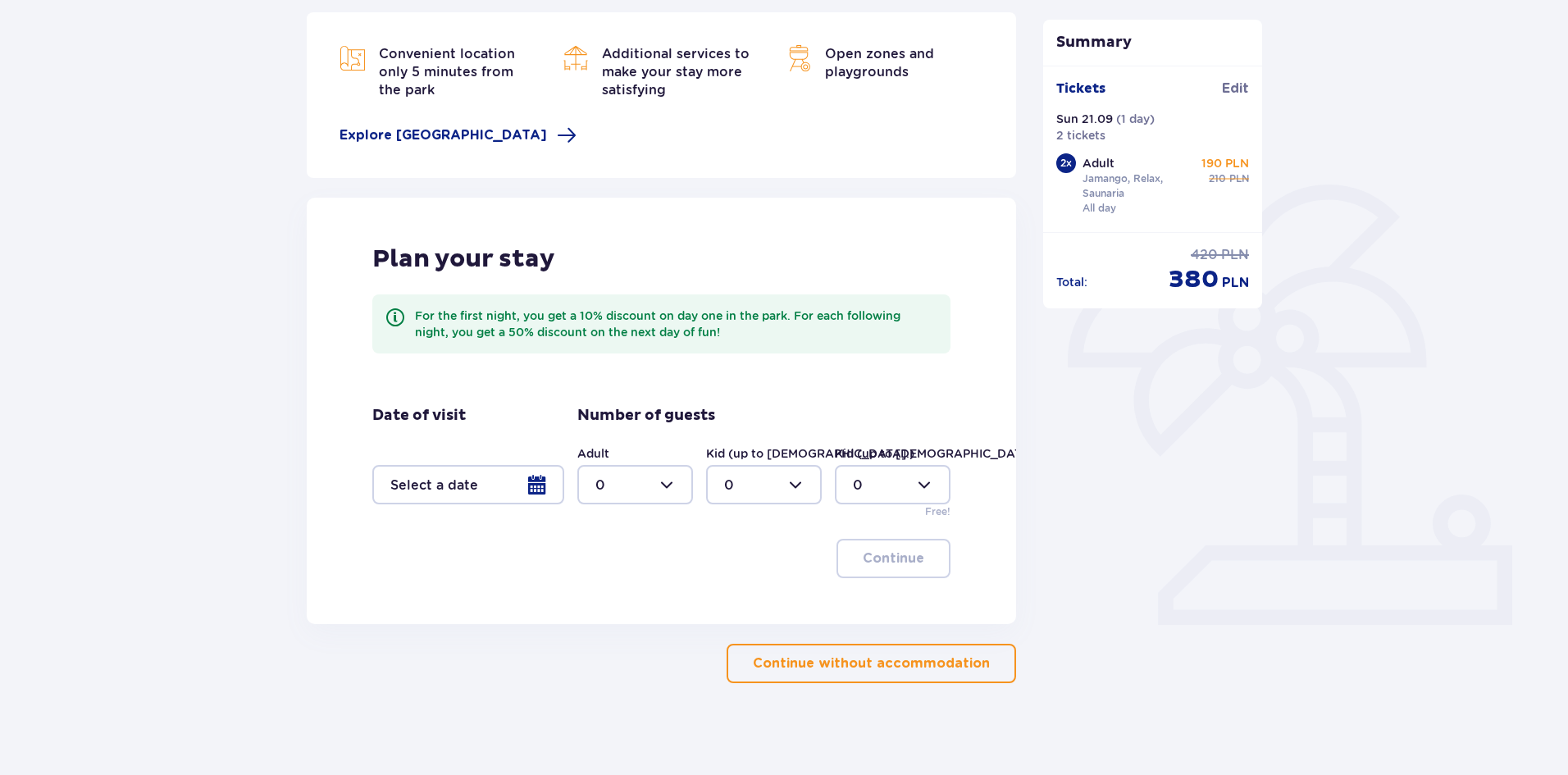
click at [654, 484] on div at bounding box center [636, 485] width 116 height 39
click at [605, 596] on div "2" at bounding box center [635, 604] width 80 height 18
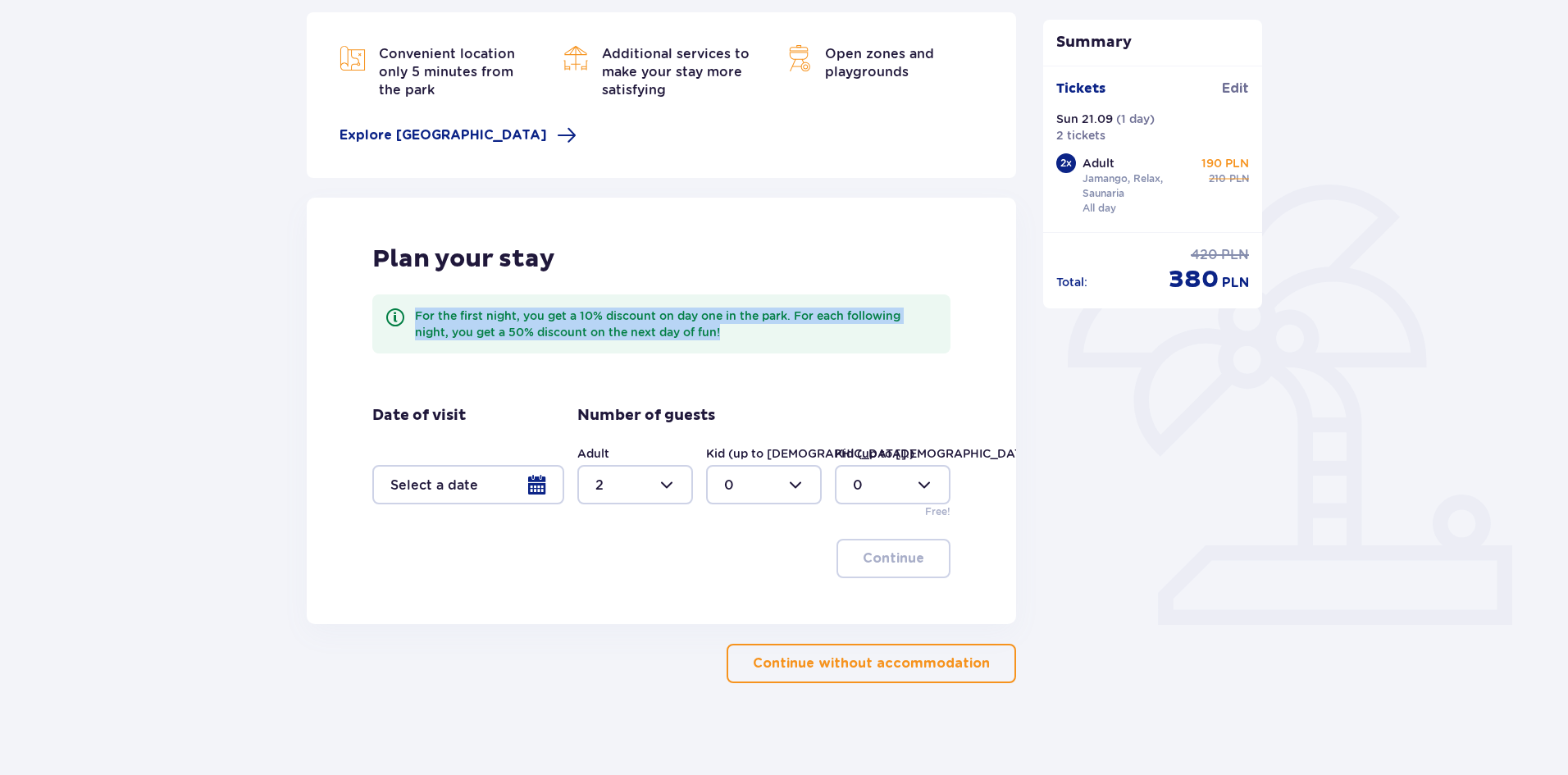
drag, startPoint x: 727, startPoint y: 335, endPoint x: 398, endPoint y: 341, distance: 329.1
click at [406, 320] on div "For the first night, you get a 10% discount on day one in the park. For each fo…" at bounding box center [662, 324] width 579 height 59
click at [382, 371] on div "Plan your stay For the first night, you get a 10% discount on day one in the pa…" at bounding box center [662, 315] width 579 height 143
click at [383, 371] on div "Plan your stay For the first night, you get a 10% discount on day one in the pa…" at bounding box center [662, 315] width 579 height 143
click at [402, 299] on div "For the first night, you get a 10% discount on day one in the park. For each fo…" at bounding box center [662, 324] width 579 height 59
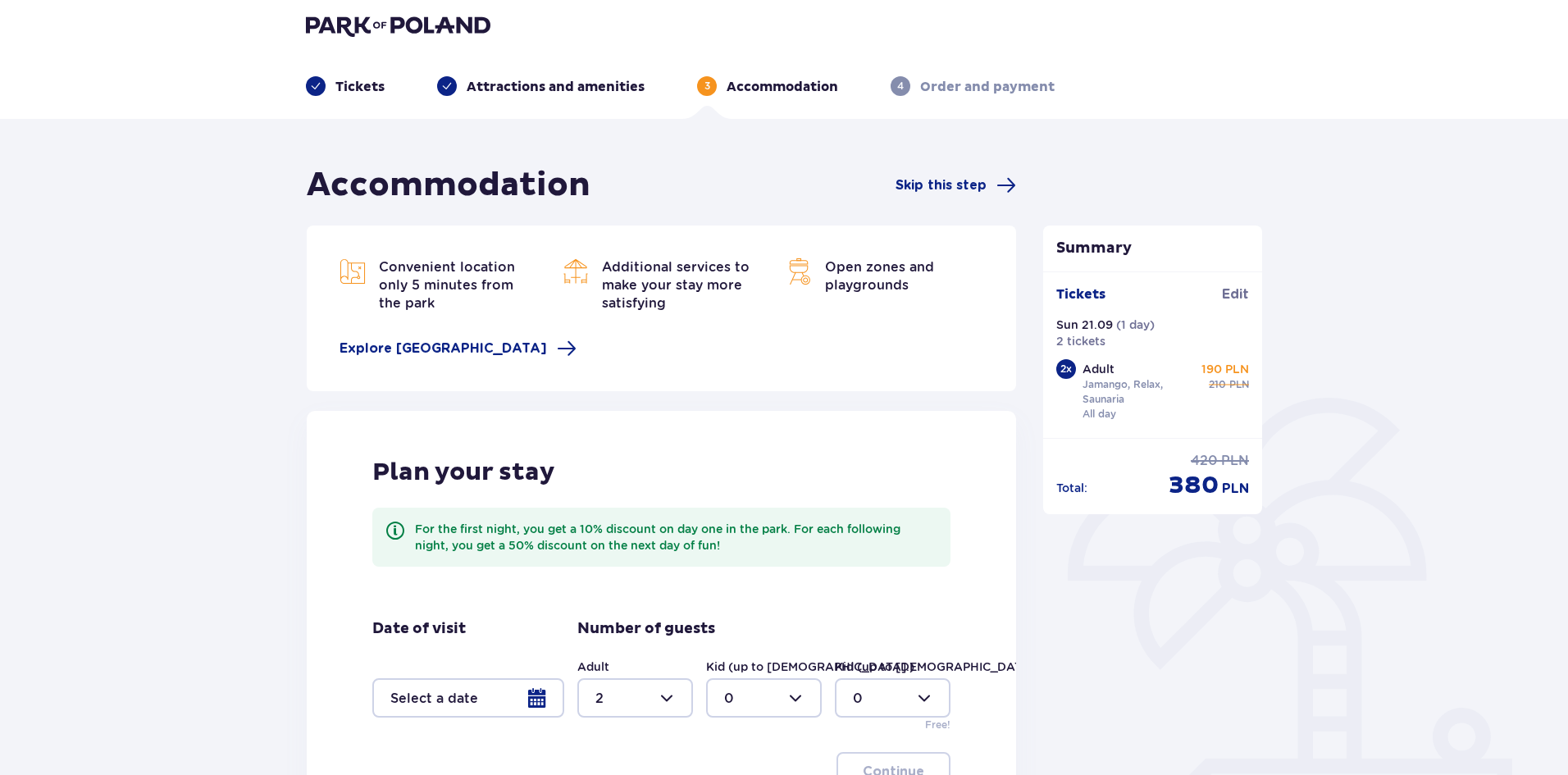
scroll to position [0, 0]
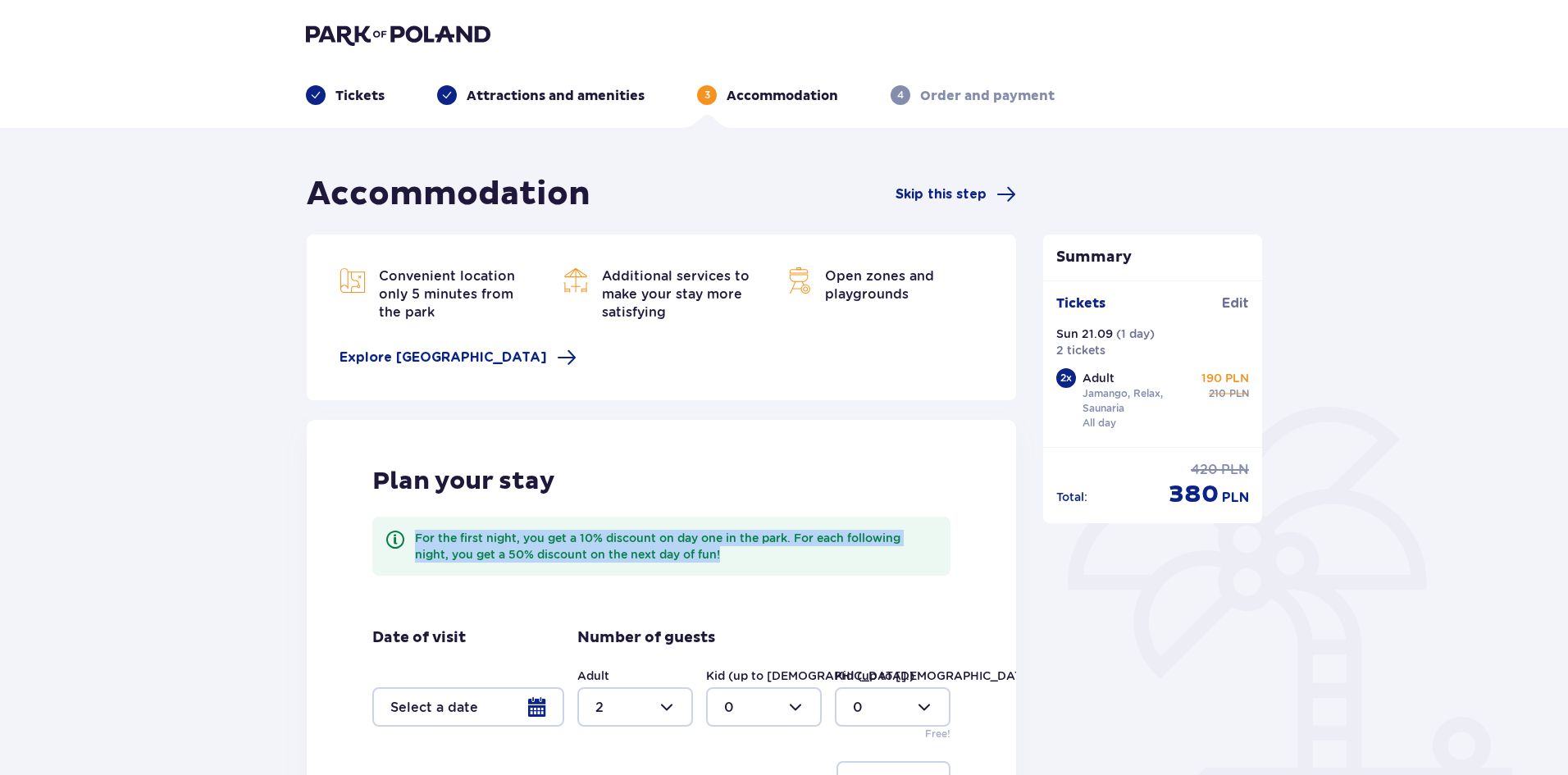
drag, startPoint x: 731, startPoint y: 550, endPoint x: 386, endPoint y: 533, distance: 345.4
click at [386, 533] on div "For the first night, you get a 10% discount on day one in the park. For each fo…" at bounding box center [662, 546] width 579 height 59
copy div "For the first night, you get a 10% discount on day one in the park. For each fo…"
click at [676, 473] on div "Plan your stay For the first night, you get a 10% discount on day one in the pa…" at bounding box center [662, 538] width 579 height 143
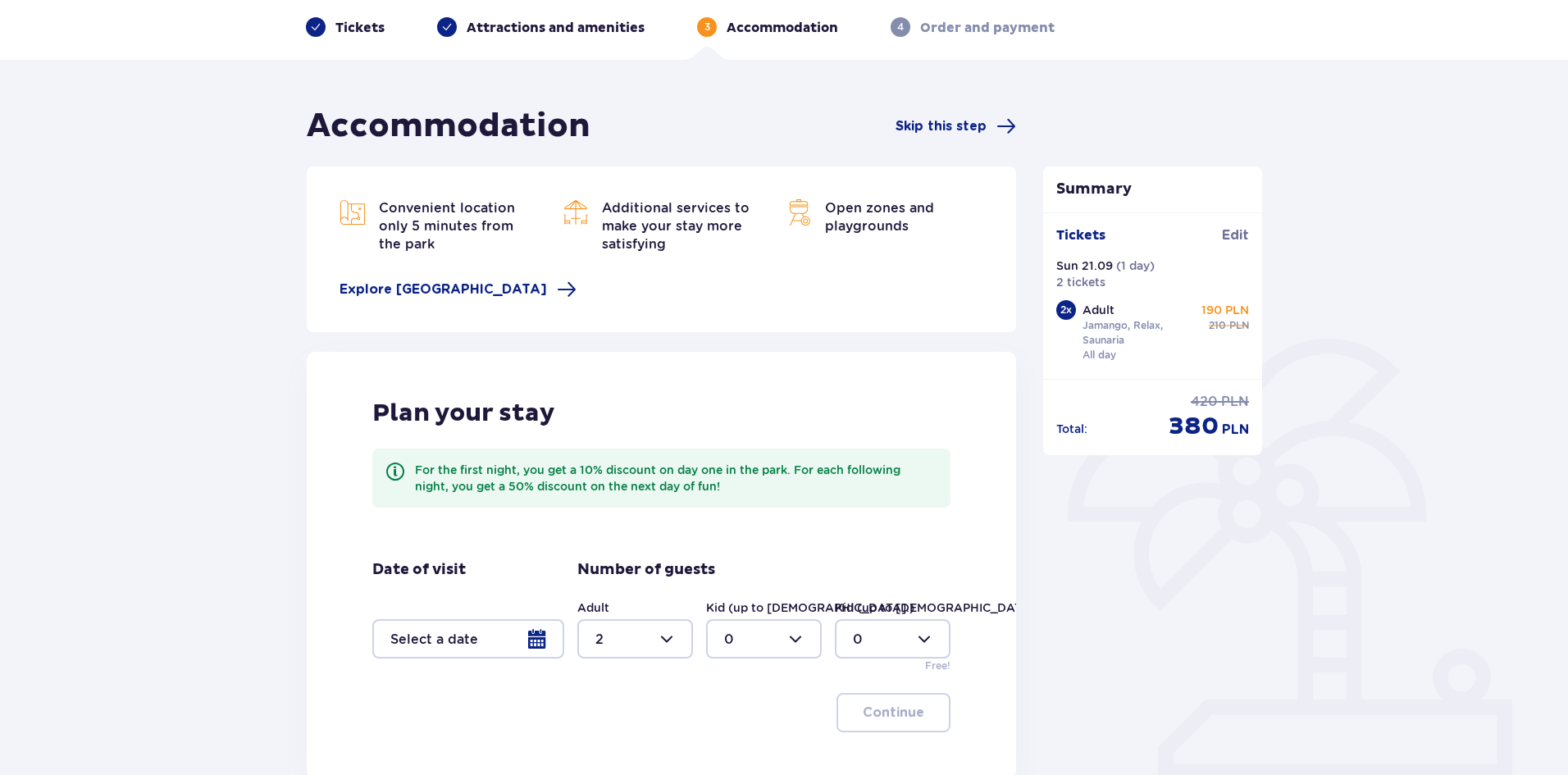
scroll to position [229, 0]
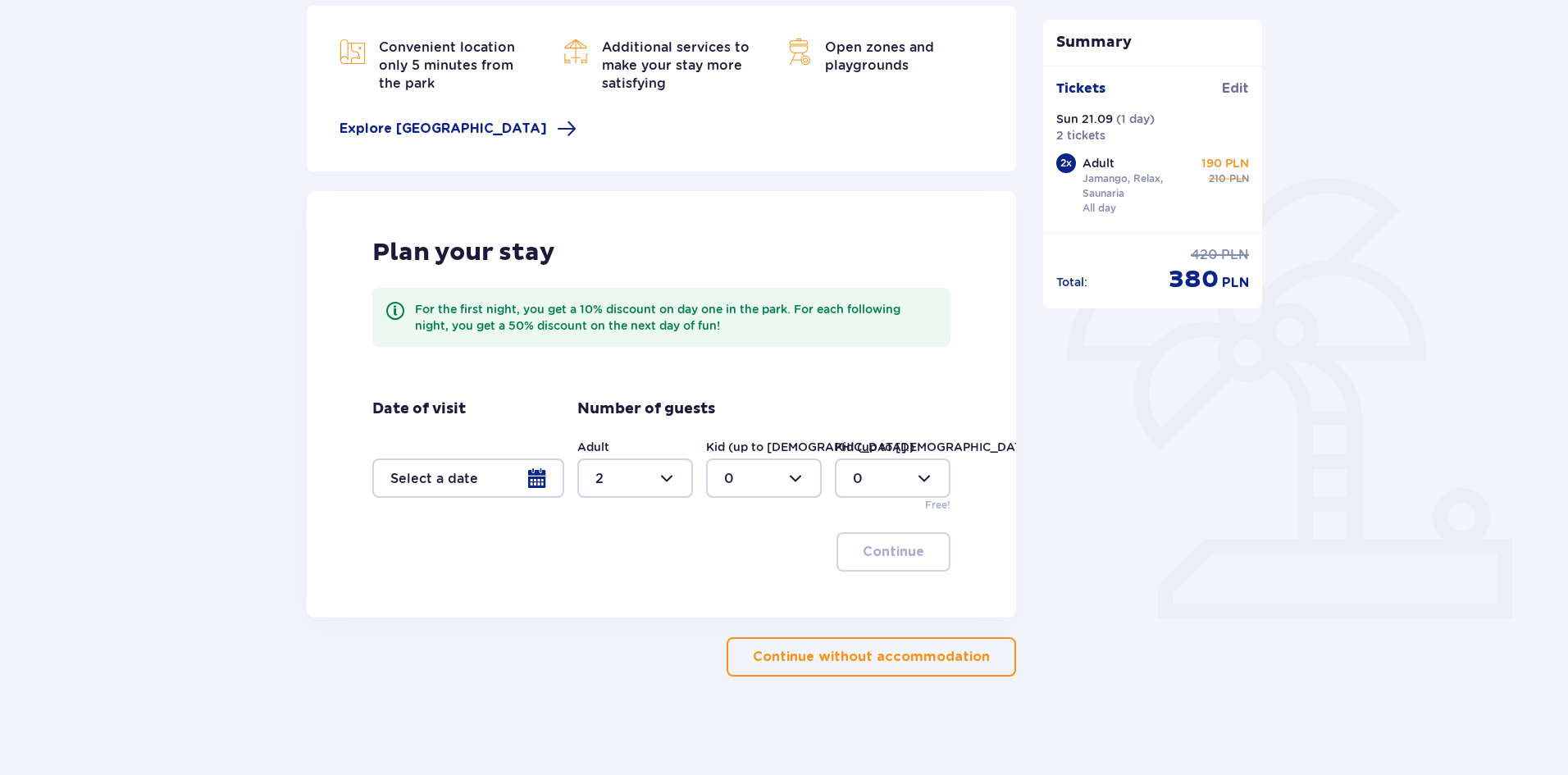
click at [520, 486] on div at bounding box center [468, 478] width 192 height 39
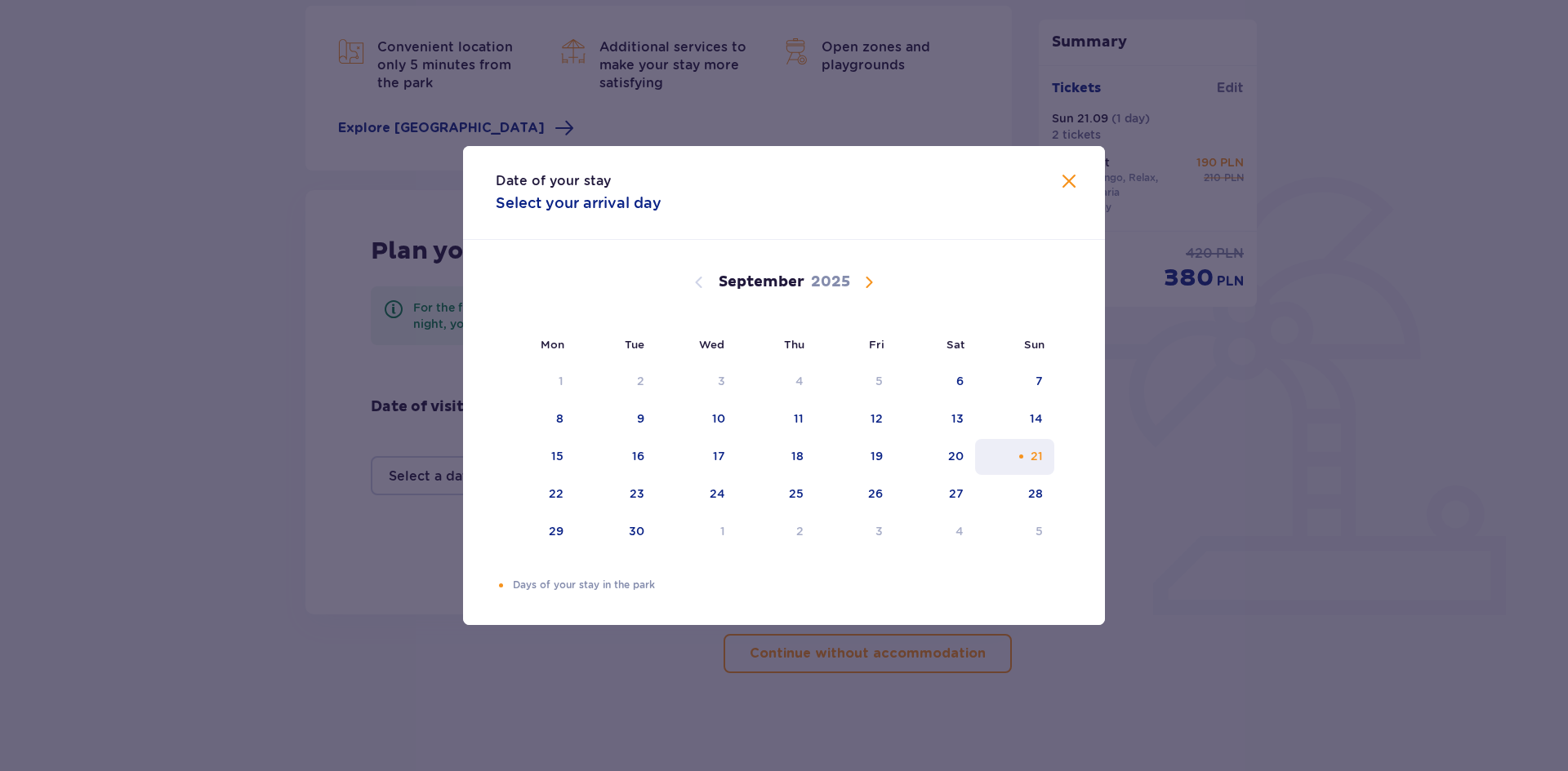
click at [1025, 465] on div "21" at bounding box center [1014, 456] width 79 height 36
click at [1070, 172] on span at bounding box center [1069, 181] width 19 height 19
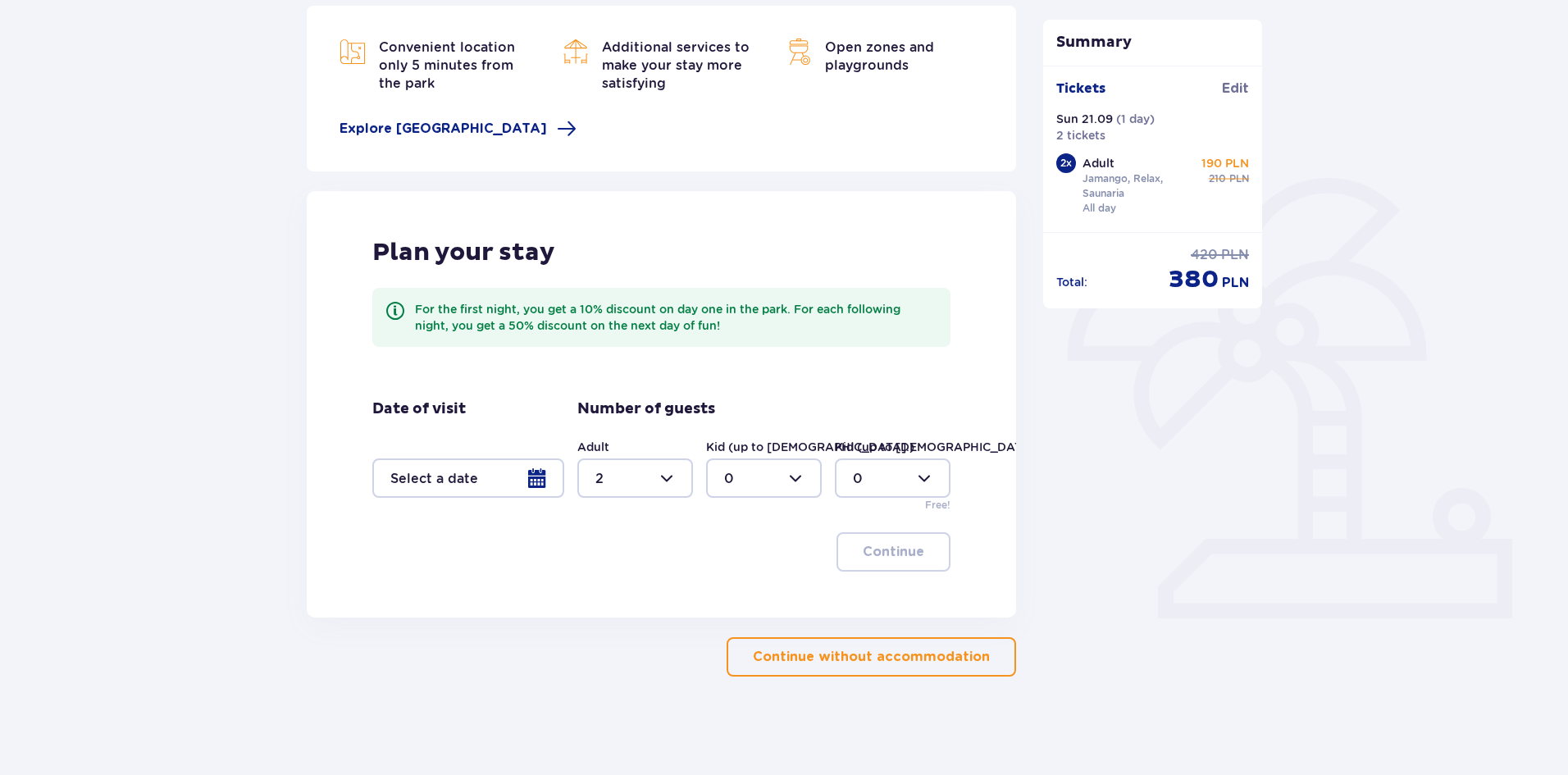
click at [635, 488] on div at bounding box center [636, 478] width 116 height 39
click at [621, 520] on div "0" at bounding box center [635, 528] width 80 height 18
type input "0"
click at [839, 656] on p "Continue without accommodation" at bounding box center [871, 658] width 237 height 18
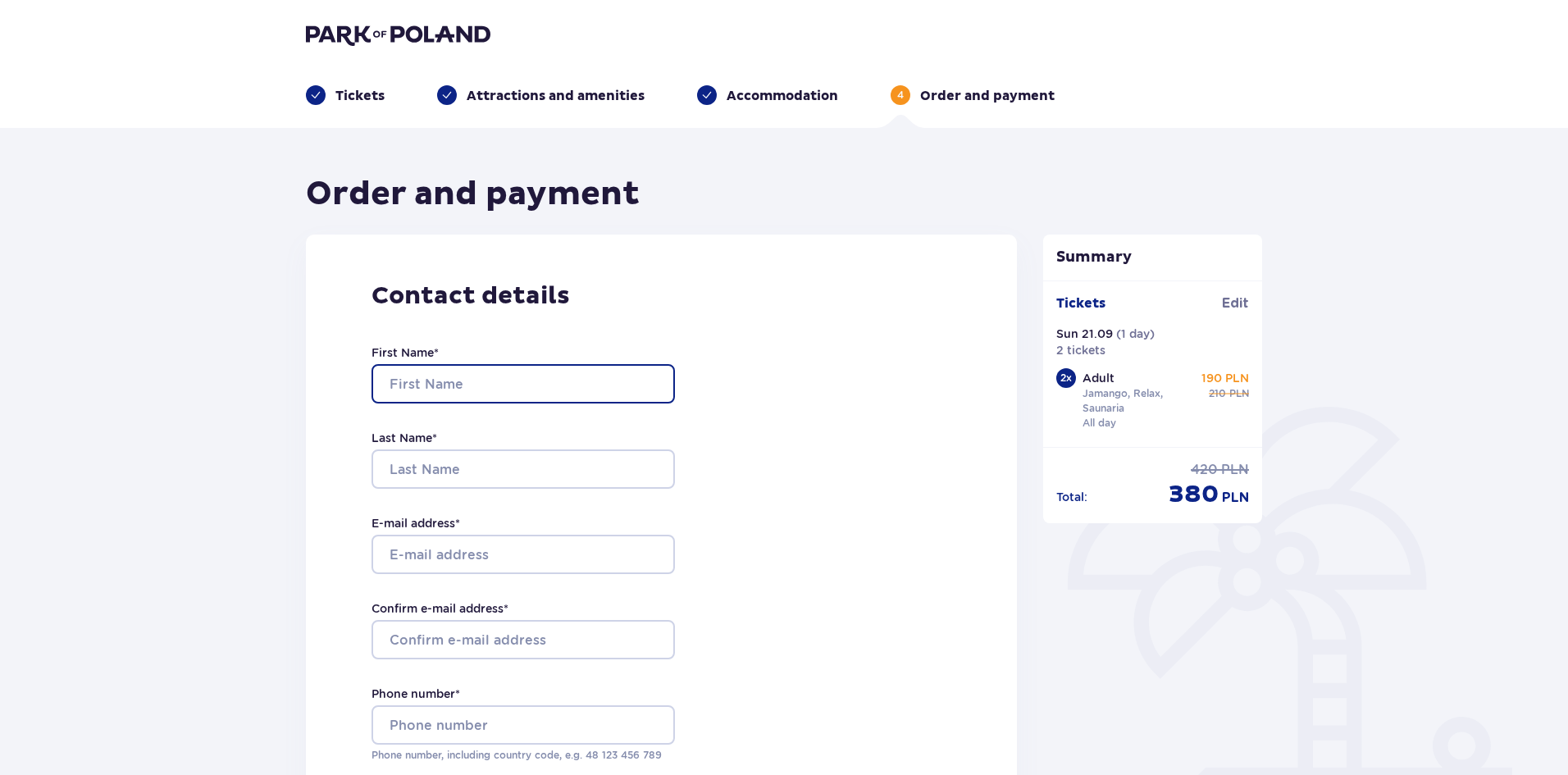
click at [512, 376] on input "First Name *" at bounding box center [523, 383] width 304 height 39
click at [450, 377] on input "First Name *" at bounding box center [523, 383] width 304 height 39
type input "Nie"
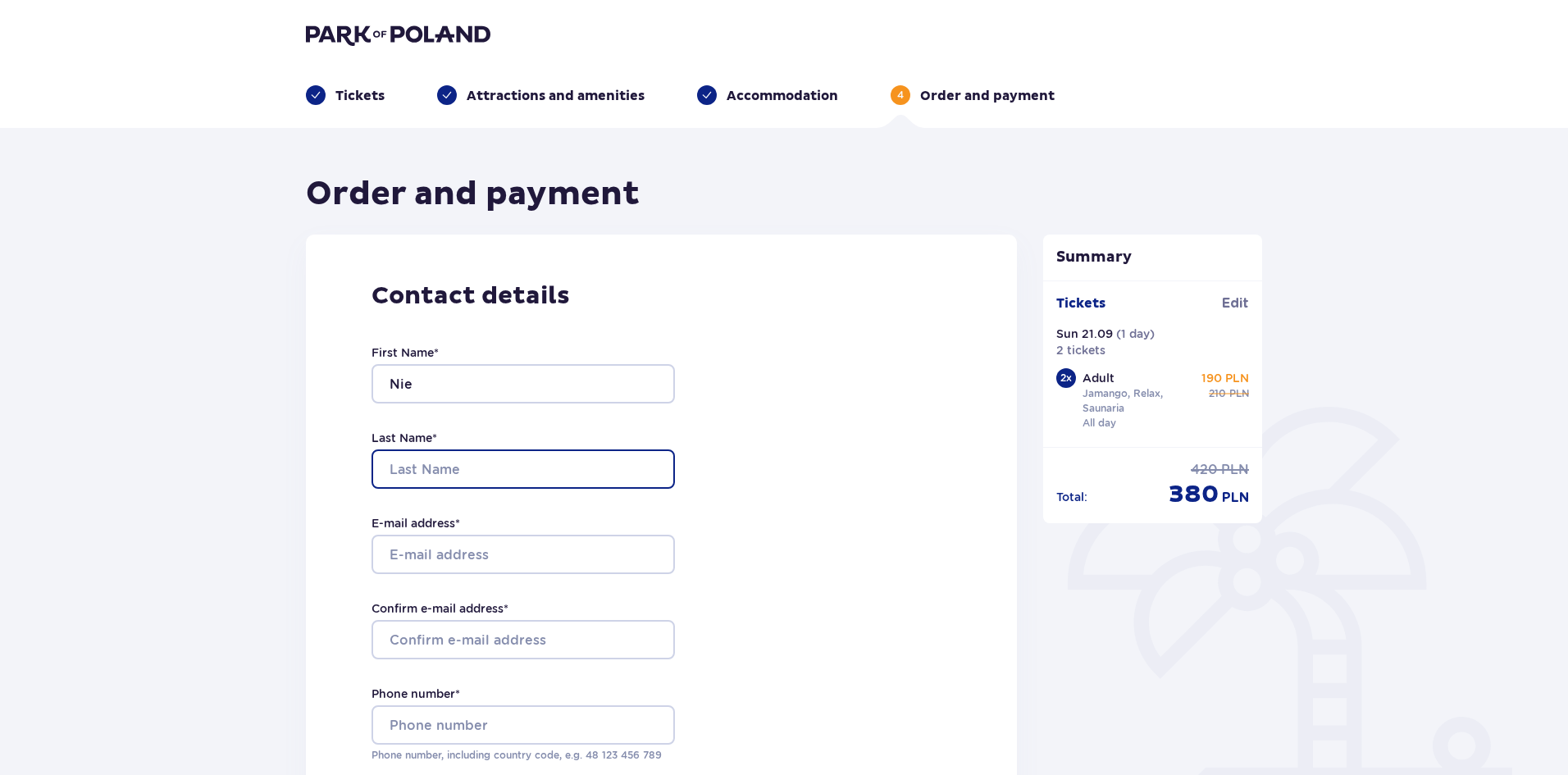
type input "Podaje"
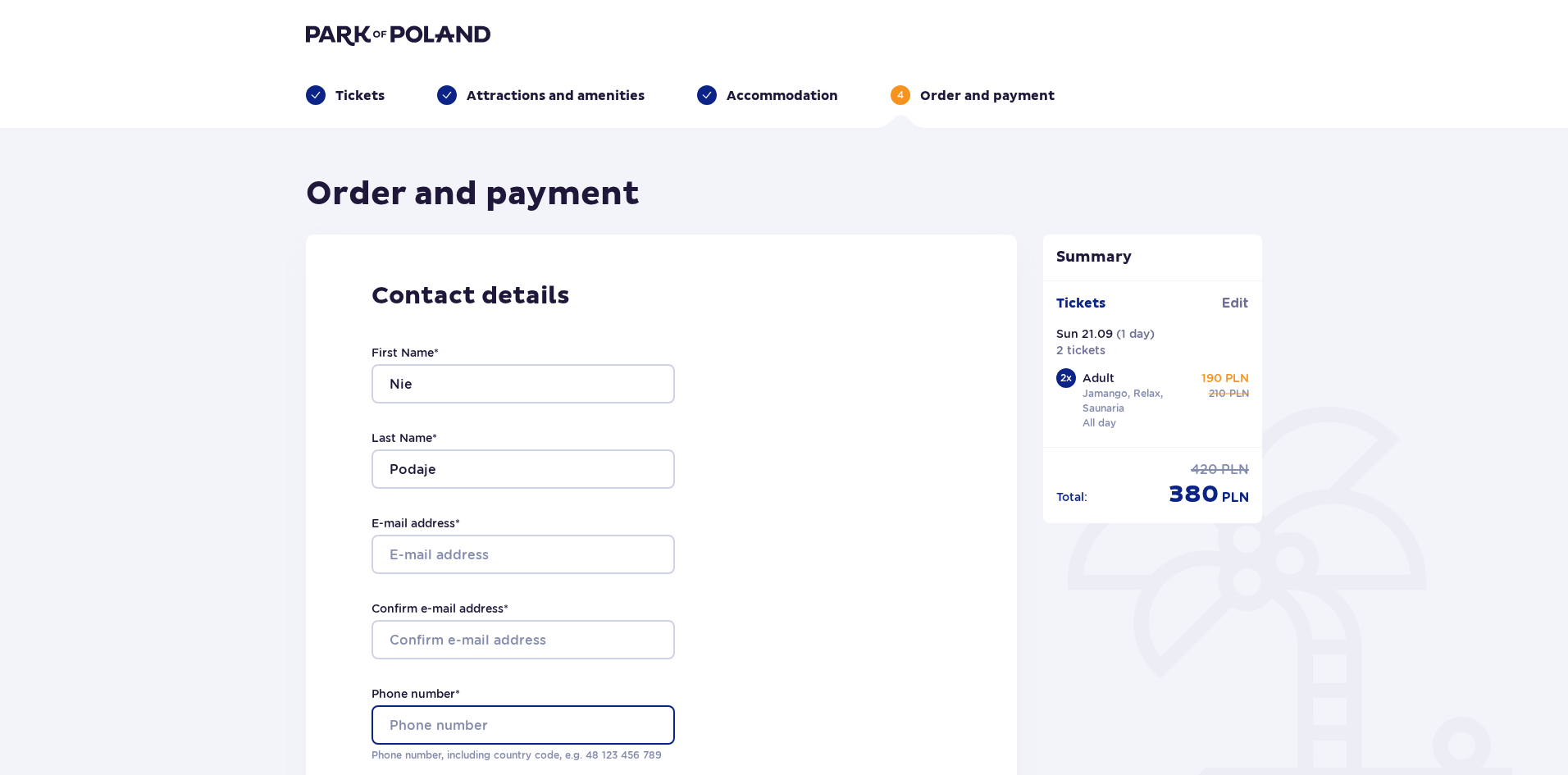
type input "511483896"
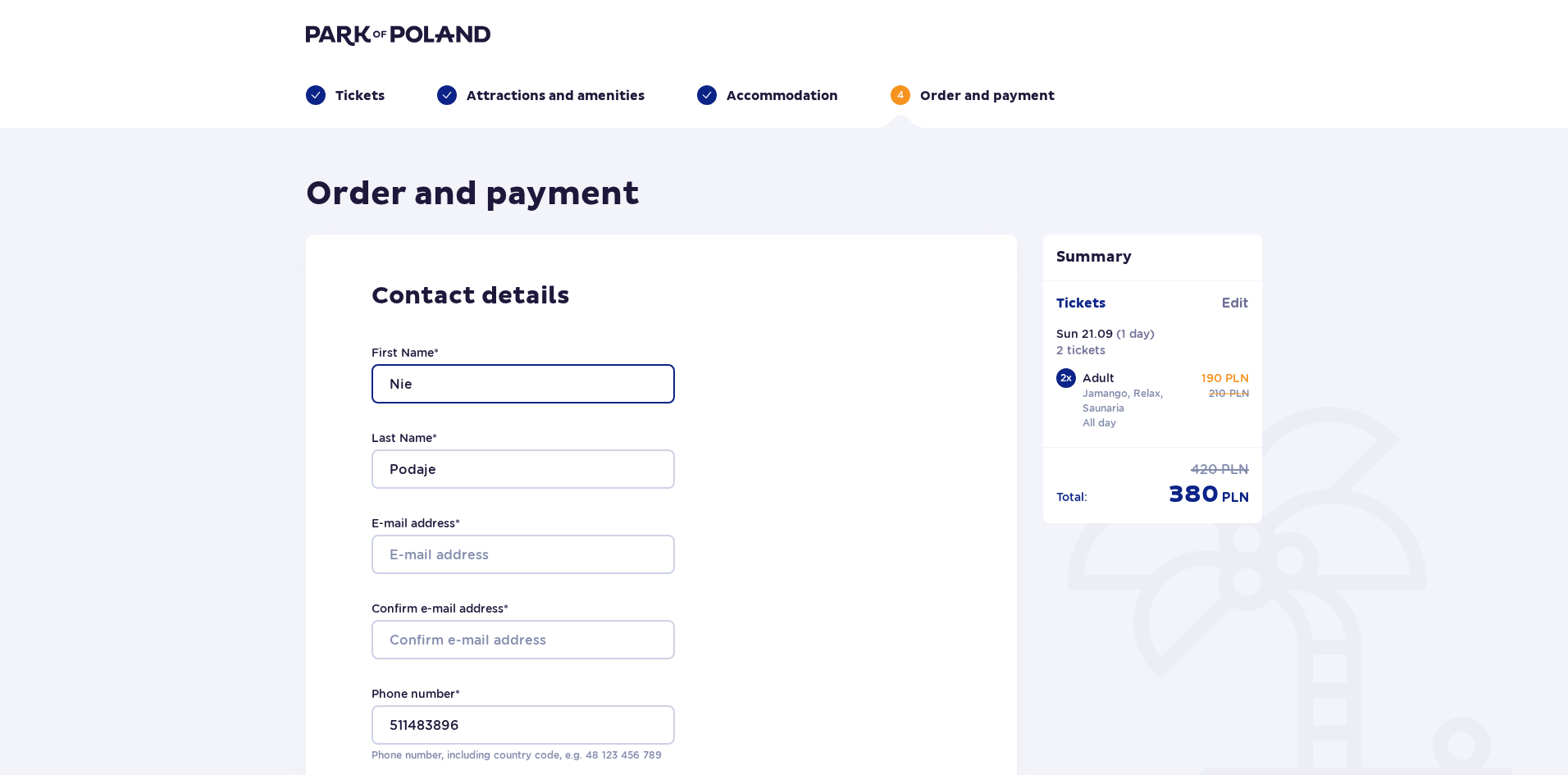
drag, startPoint x: 457, startPoint y: 387, endPoint x: 210, endPoint y: 365, distance: 248.0
type input "[PERSON_NAME]"
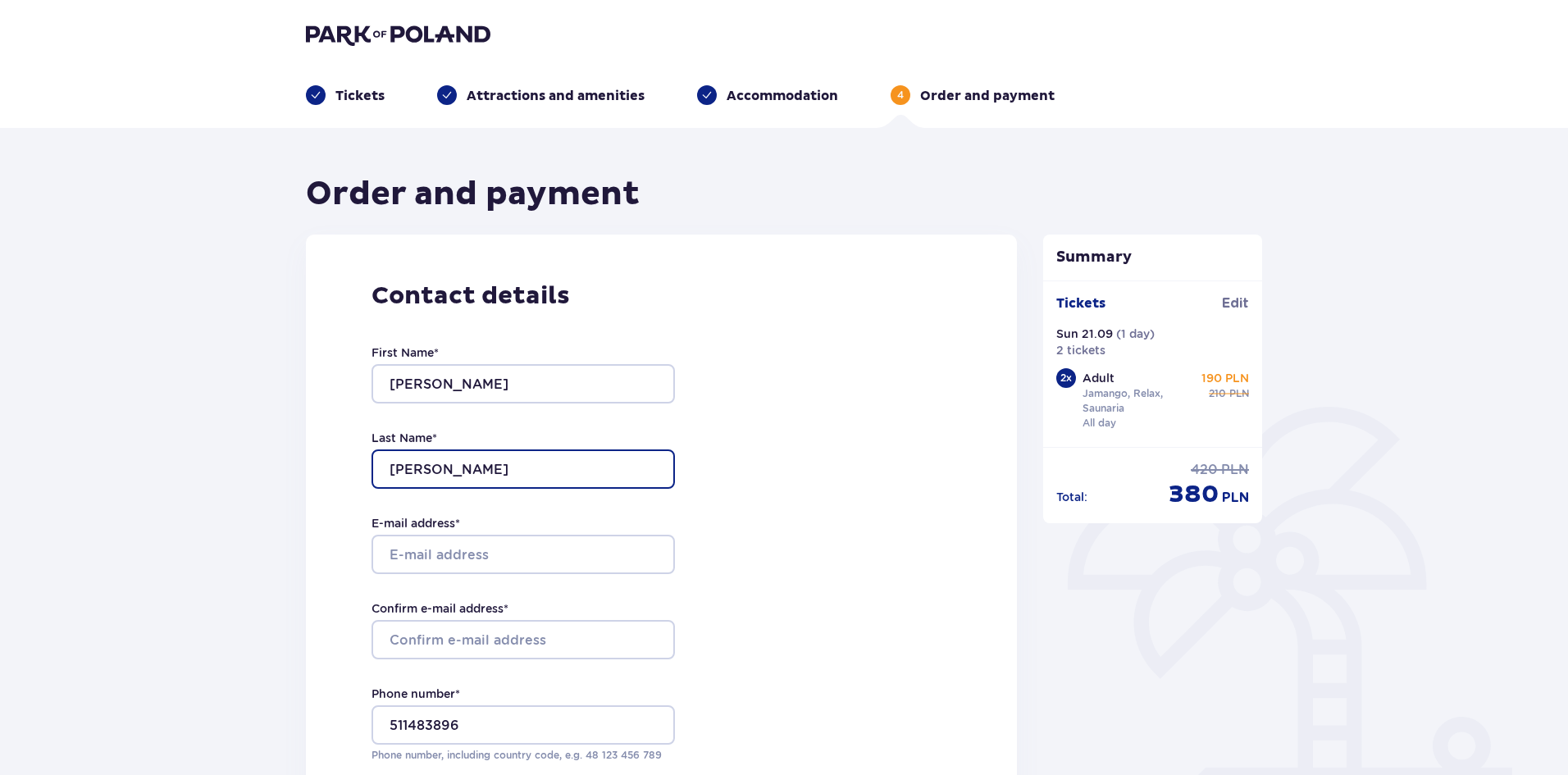
type input "[PERSON_NAME]"
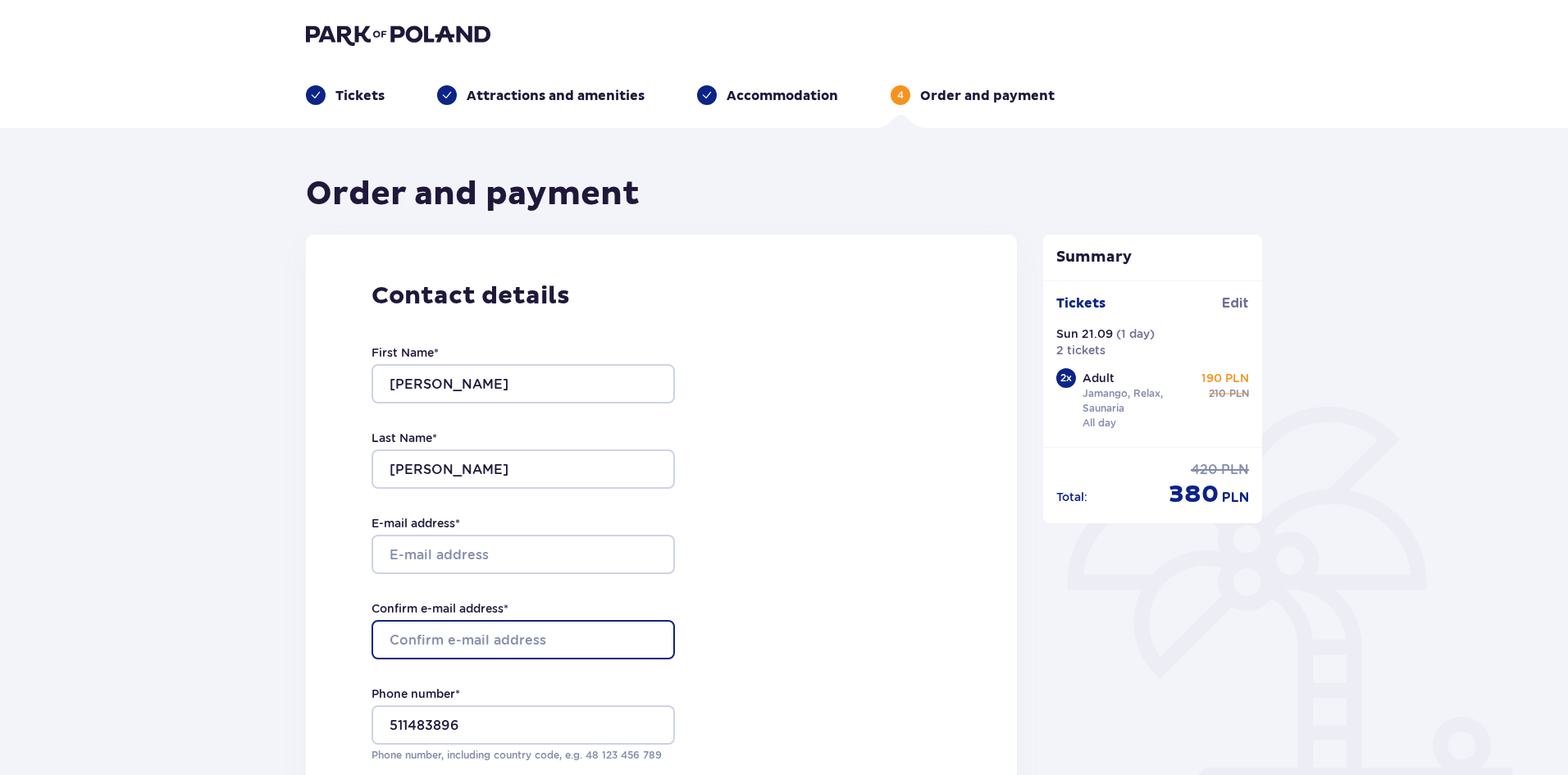
click at [491, 637] on input "Confirm e-mail address *" at bounding box center [523, 639] width 304 height 39
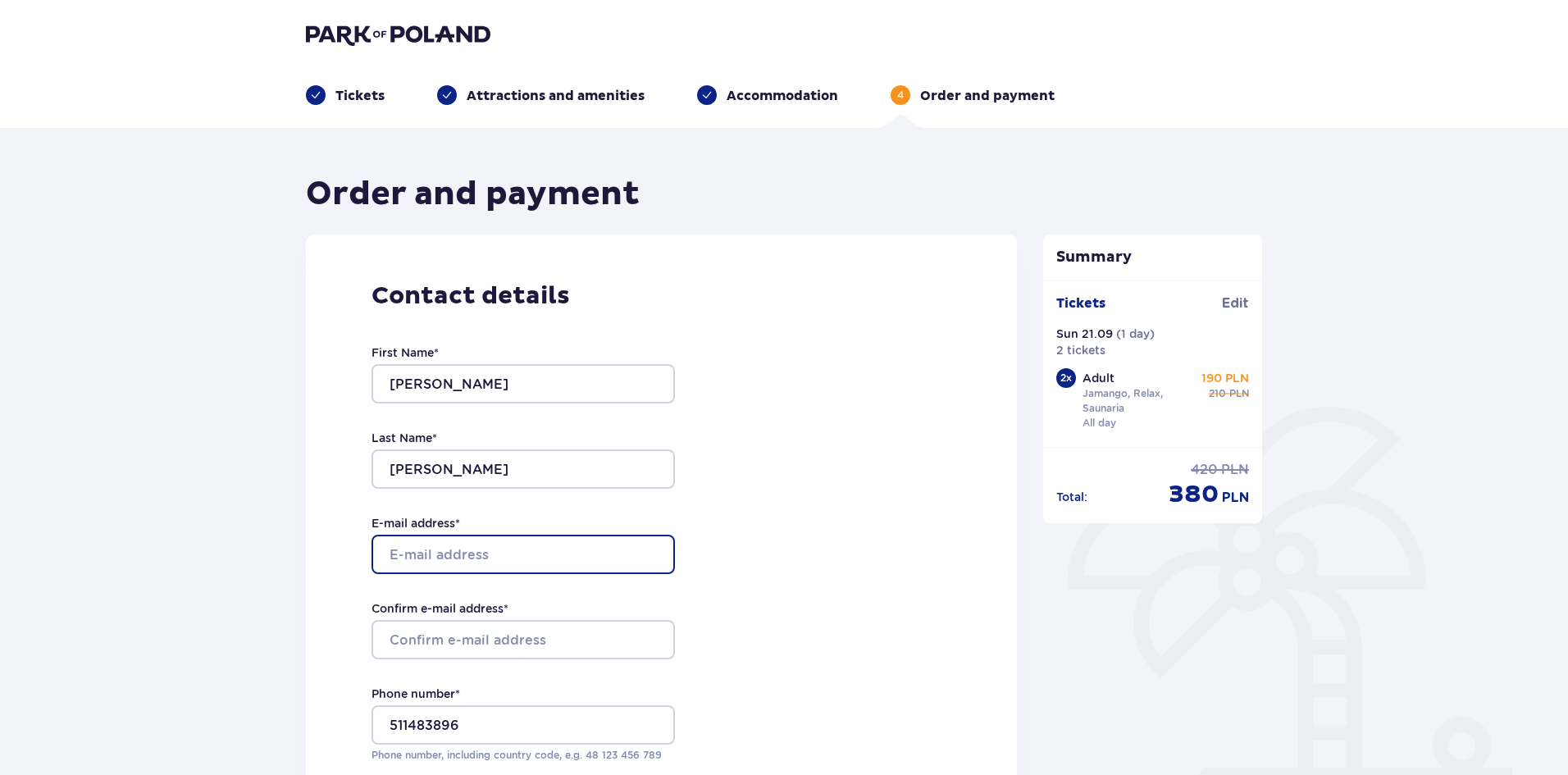
click at [506, 549] on input "E-mail address *" at bounding box center [523, 554] width 304 height 39
type input "[EMAIL_ADDRESS][DOMAIN_NAME]"
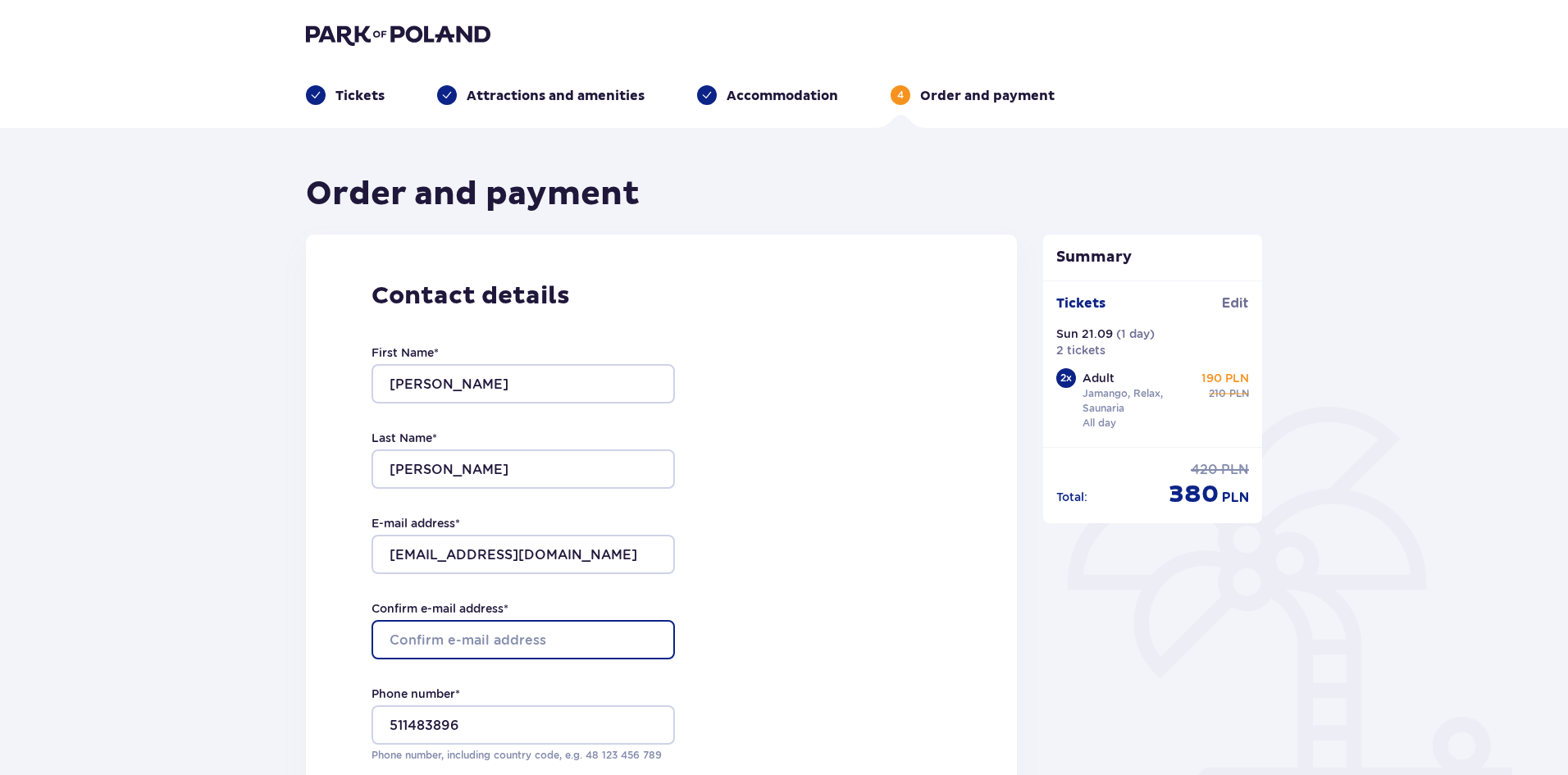
click at [471, 639] on input "Confirm e-mail address *" at bounding box center [523, 639] width 304 height 39
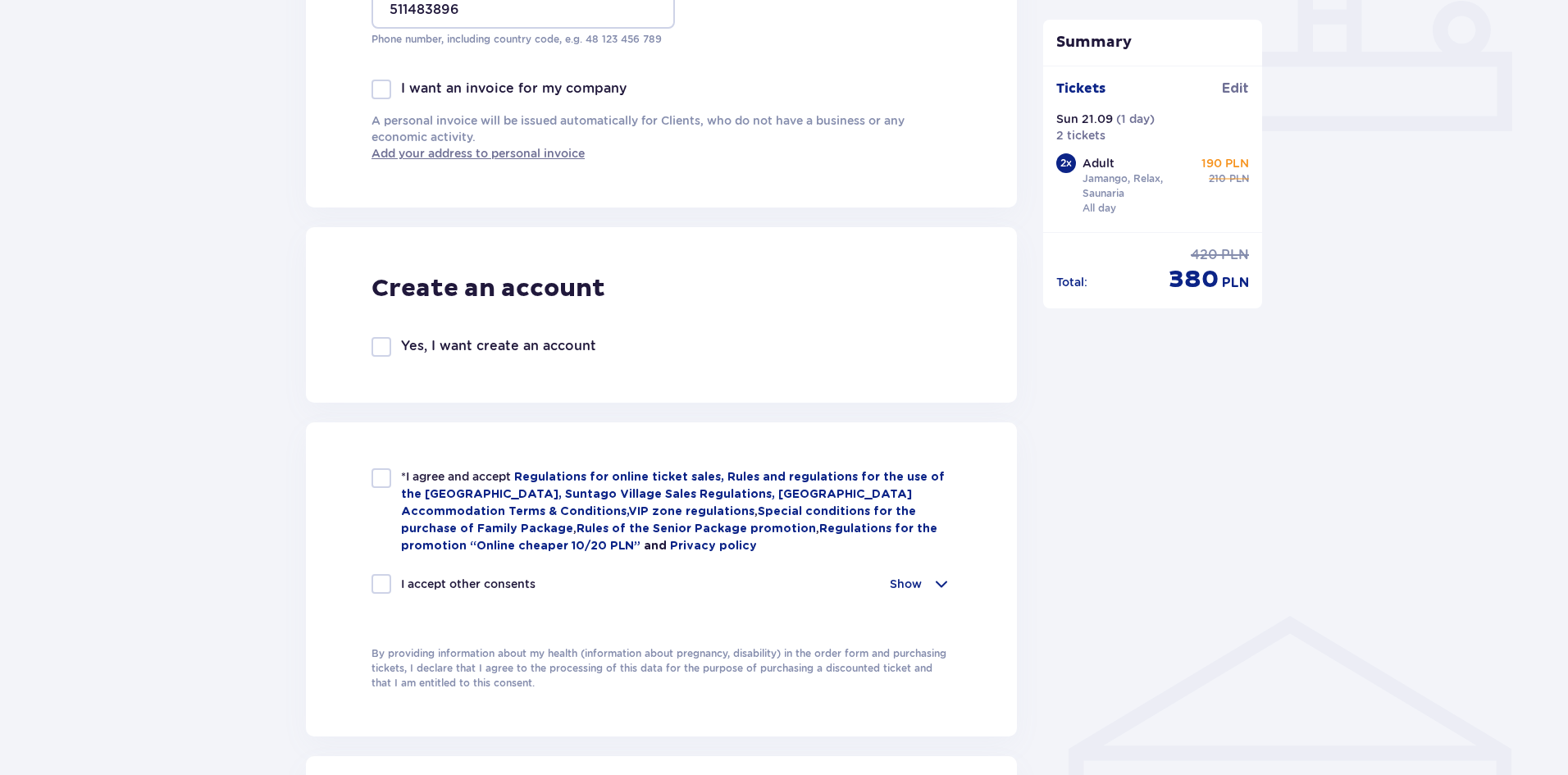
scroll to position [738, 0]
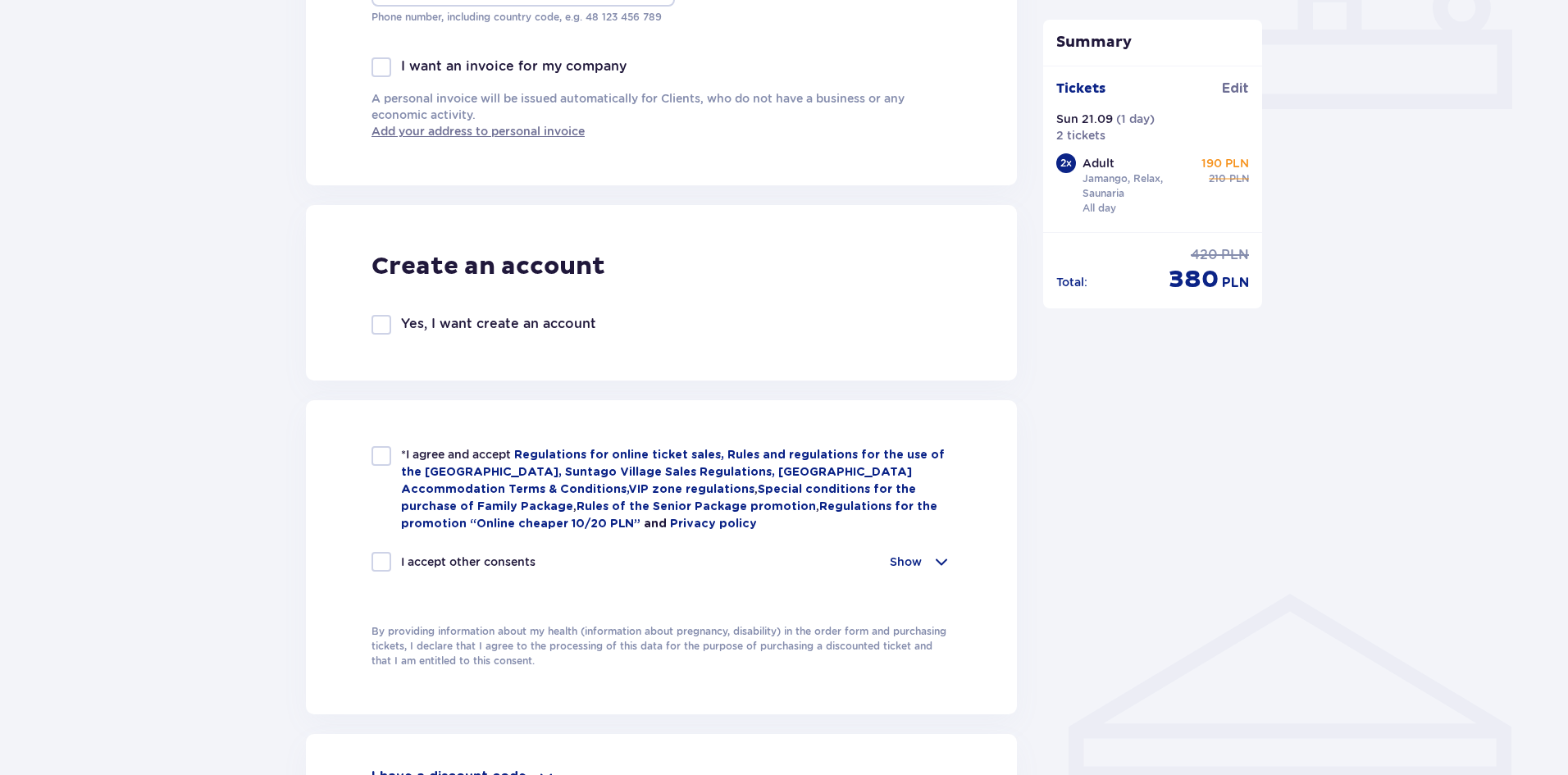
type input "[EMAIL_ADDRESS][DOMAIN_NAME]"
click at [381, 468] on div "*I agree and accept Regulations for online ticket sales, Rules and regulations …" at bounding box center [662, 489] width 580 height 86
checkbox input "true"
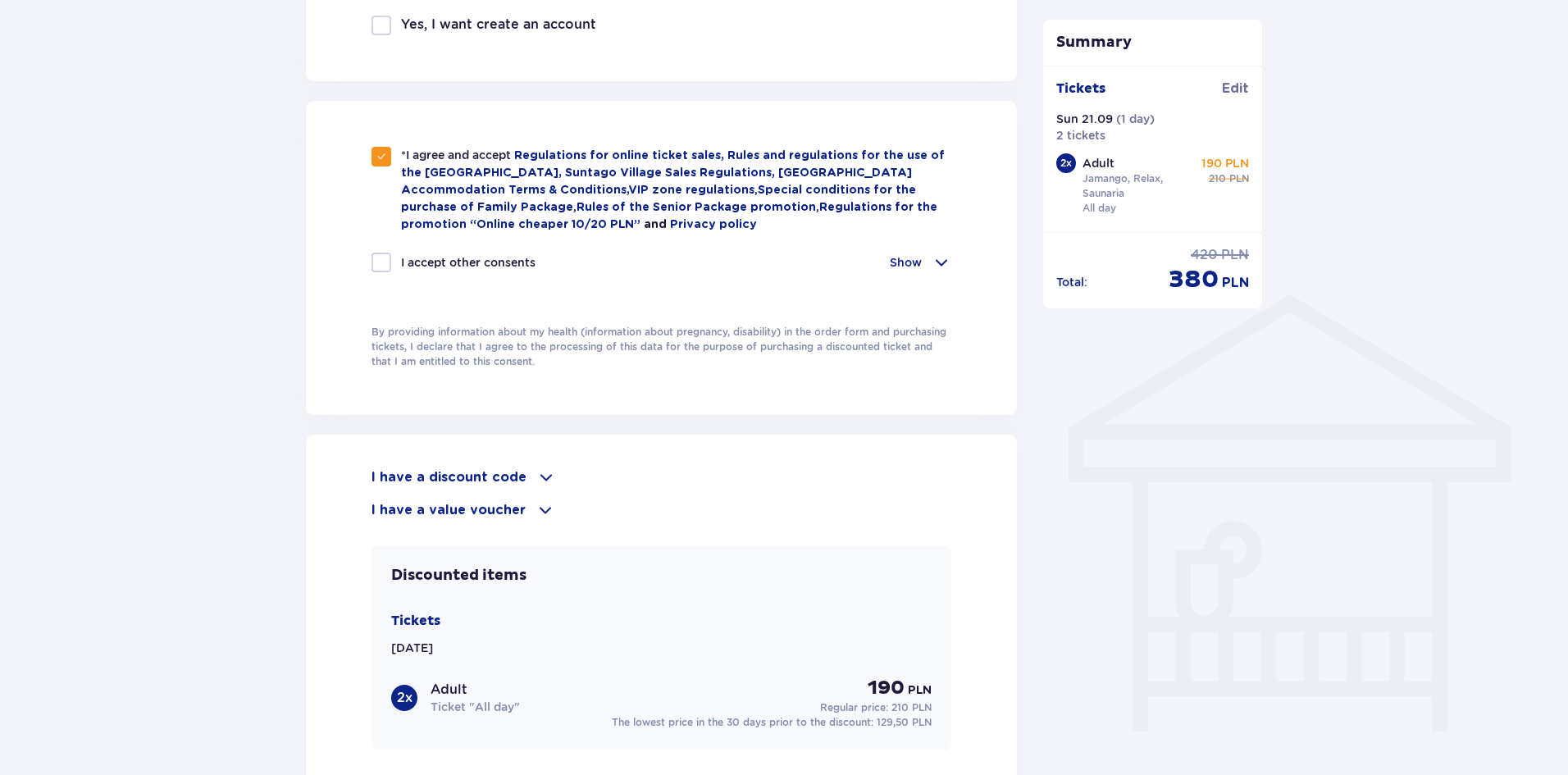
scroll to position [1148, 0]
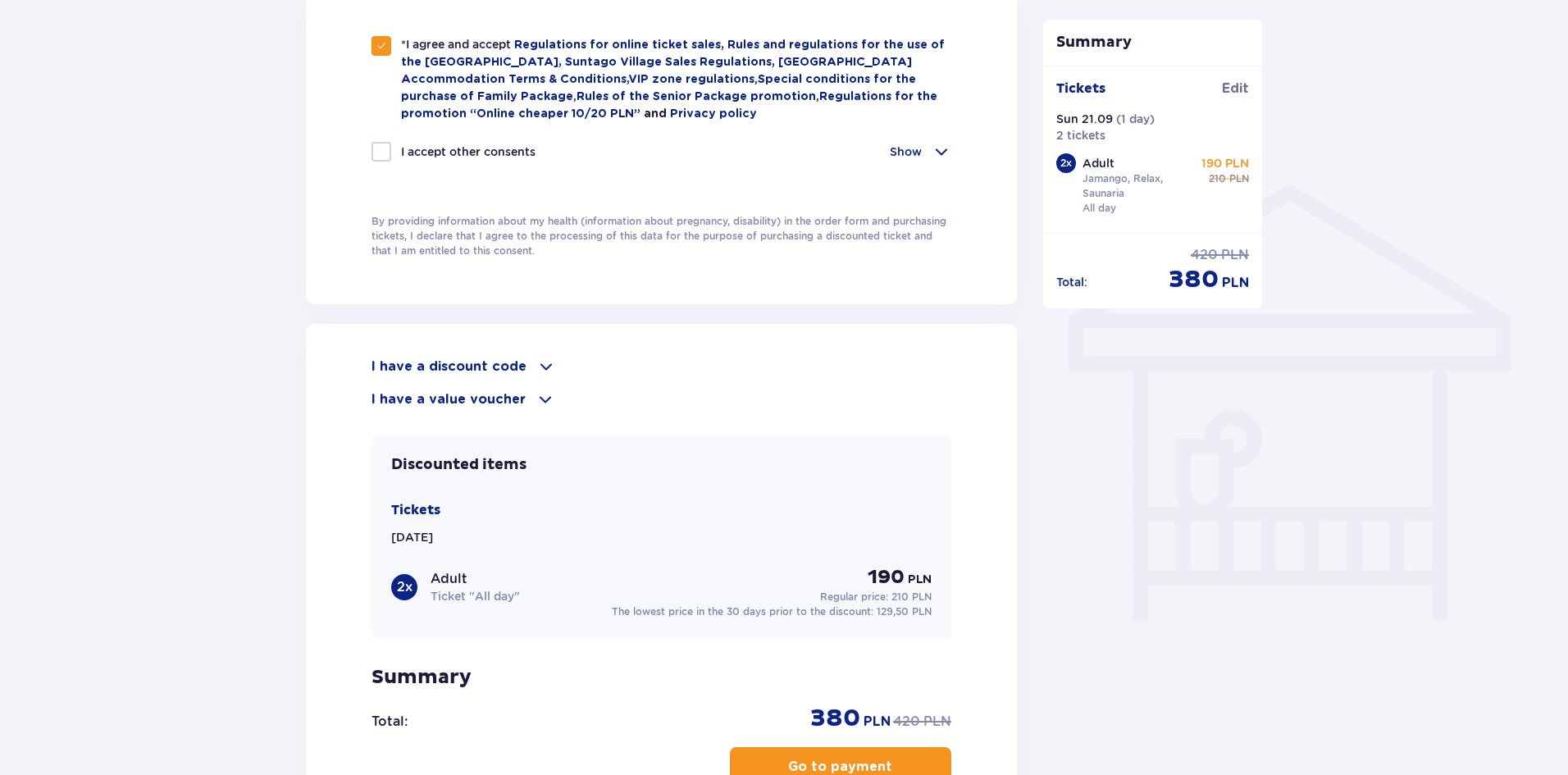
click at [509, 361] on p "I have a discount code" at bounding box center [449, 367] width 155 height 18
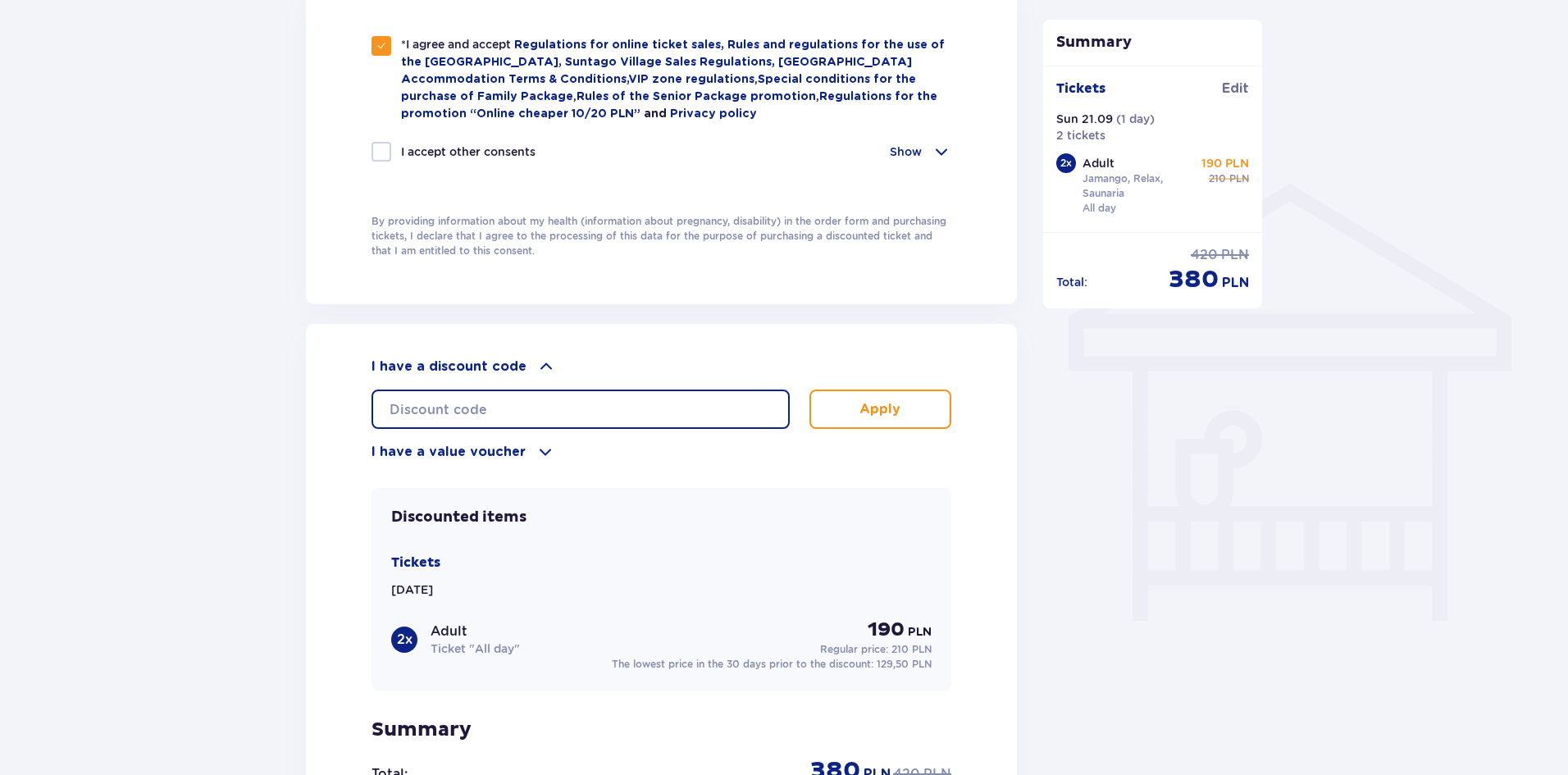
click at [454, 412] on input "text" at bounding box center [580, 409] width 418 height 39
type input "student30"
click at [917, 413] on button "Apply" at bounding box center [880, 409] width 142 height 39
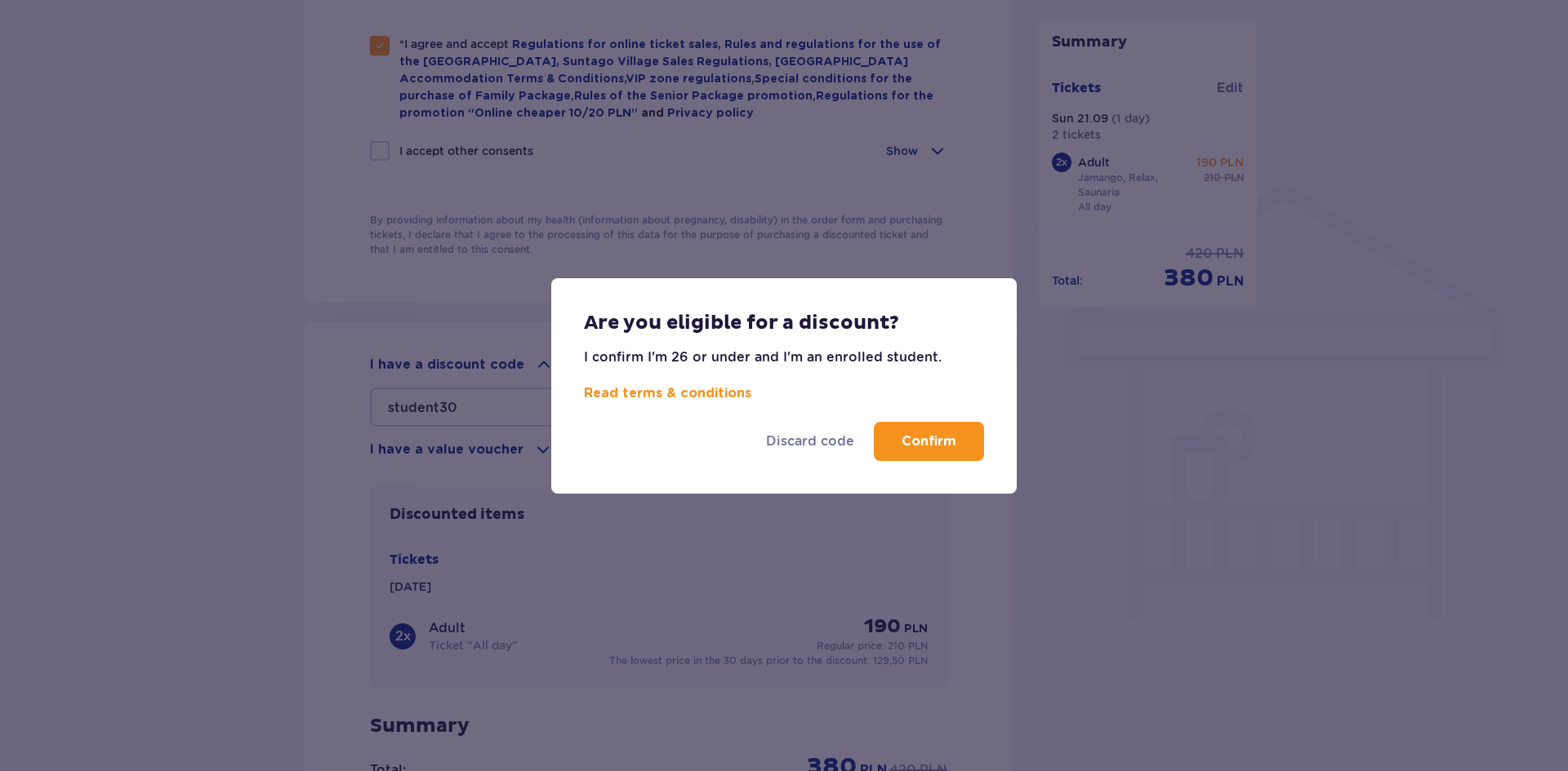
click at [952, 445] on p "Confirm" at bounding box center [929, 441] width 55 height 18
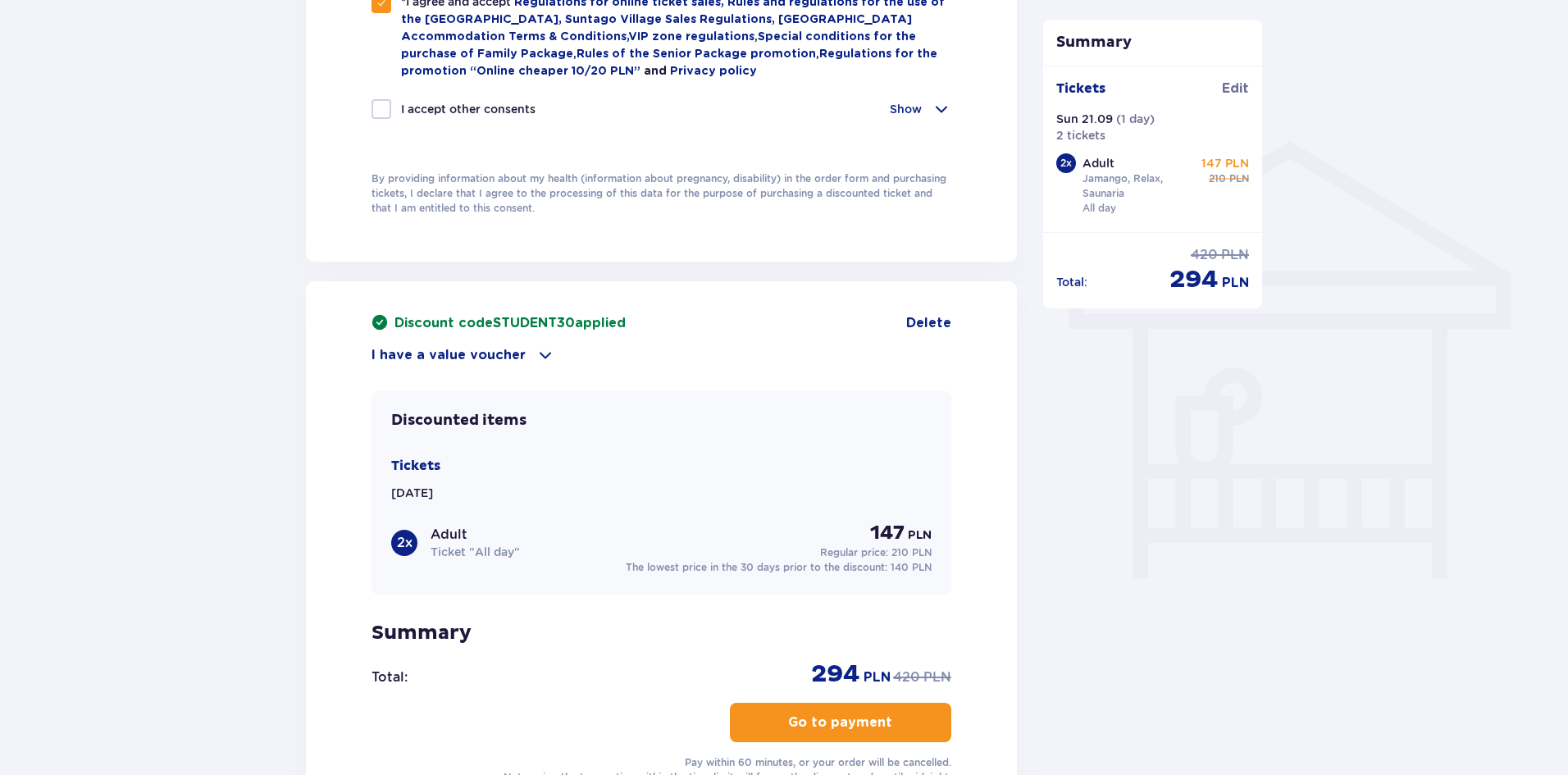
scroll to position [1246, 0]
